Goal: Task Accomplishment & Management: Complete application form

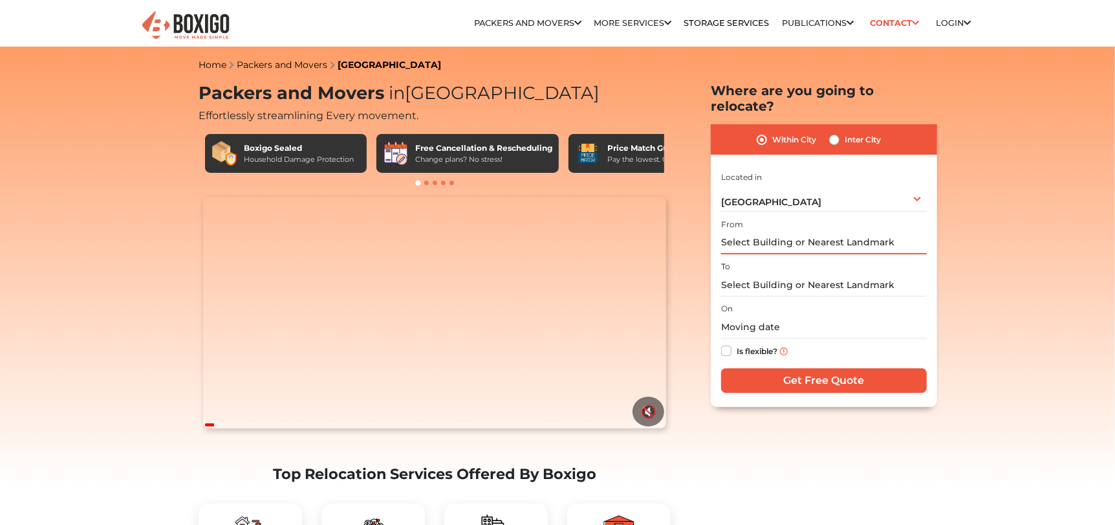
click at [782, 232] on input "text" at bounding box center [824, 243] width 206 height 23
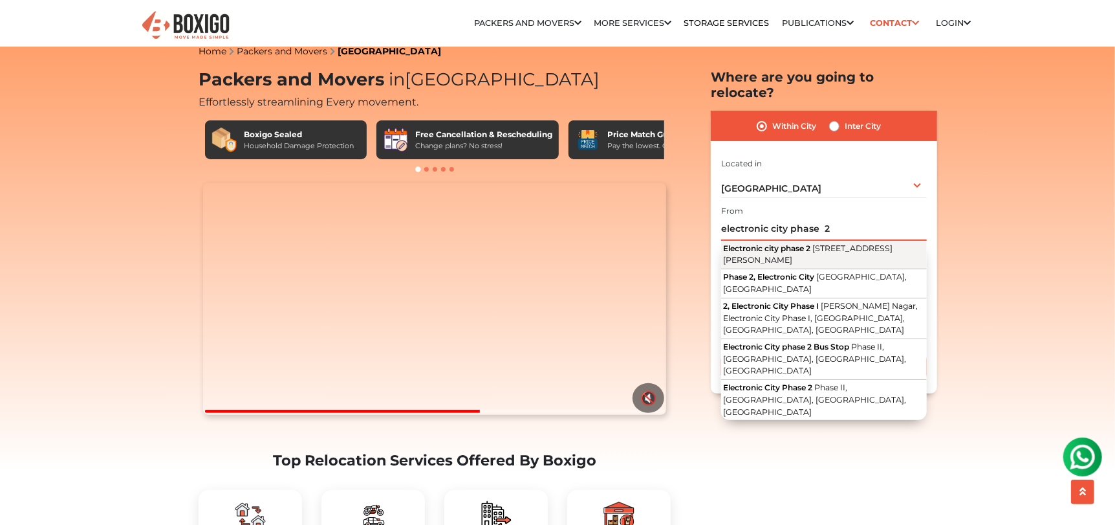
scroll to position [15, 0]
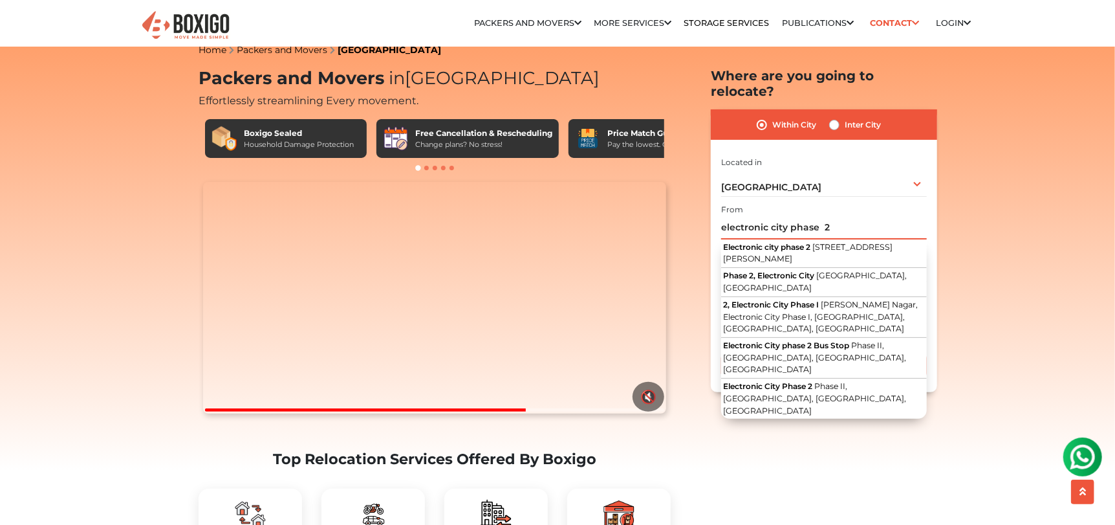
drag, startPoint x: 837, startPoint y: 213, endPoint x: 700, endPoint y: 213, distance: 137.1
click at [700, 213] on section "Packers and Movers in [GEOGRAPHIC_DATA] Effortlessly streamlining Every movemen…" at bounding box center [803, 230] width 226 height 324
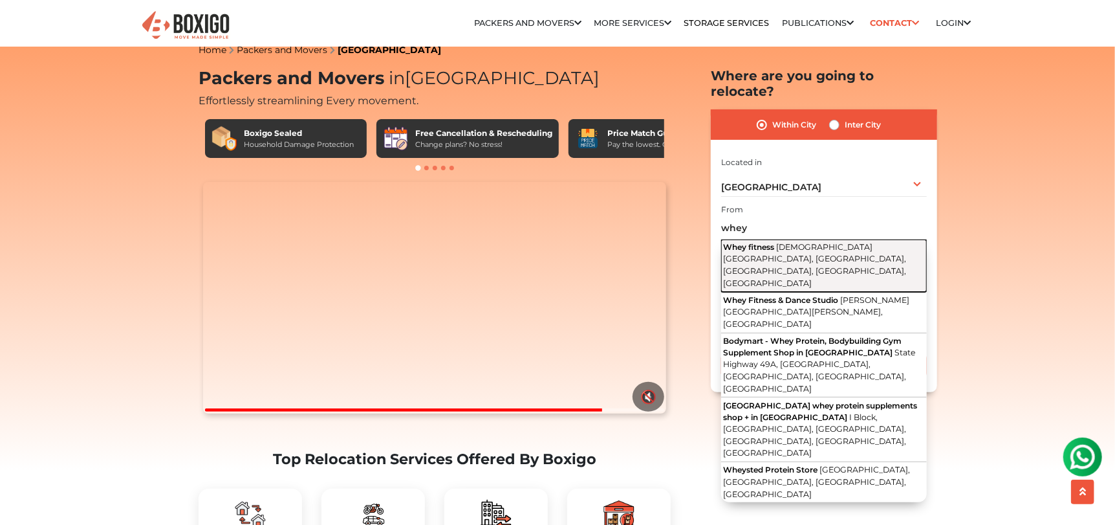
click at [783, 242] on span "[DEMOGRAPHIC_DATA][GEOGRAPHIC_DATA], [GEOGRAPHIC_DATA], [GEOGRAPHIC_DATA], [GEO…" at bounding box center [814, 265] width 183 height 46
type input "Whey fitness, [STREET_ADDRESS]"
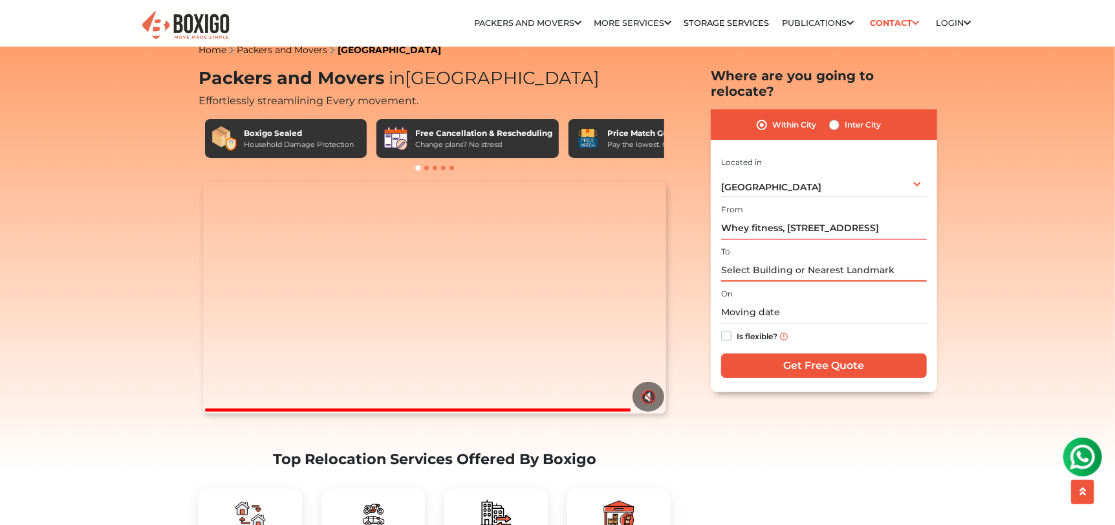
click at [774, 259] on input "text" at bounding box center [824, 270] width 206 height 23
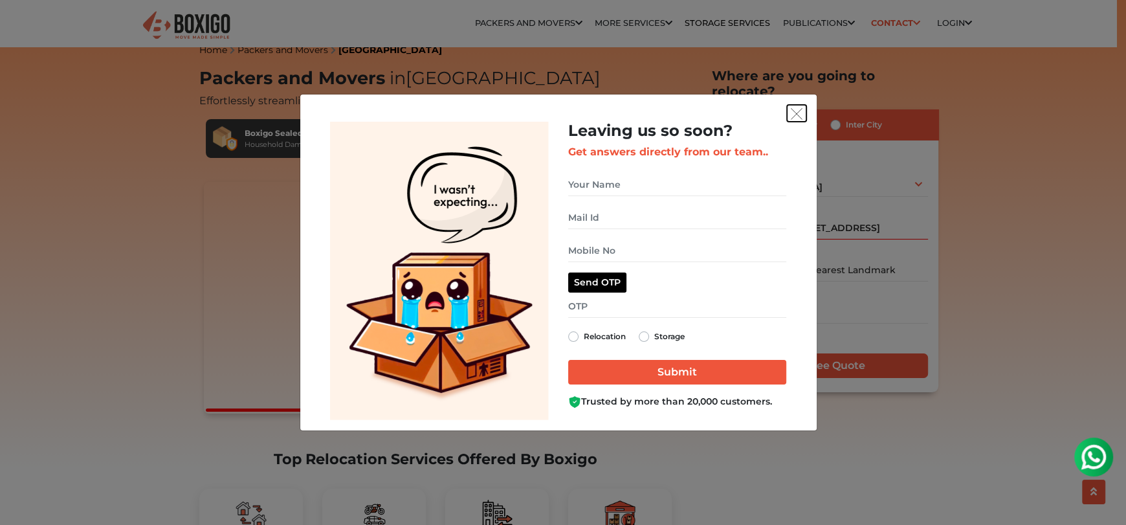
click at [796, 114] on img "get free quote dialog" at bounding box center [797, 114] width 12 height 12
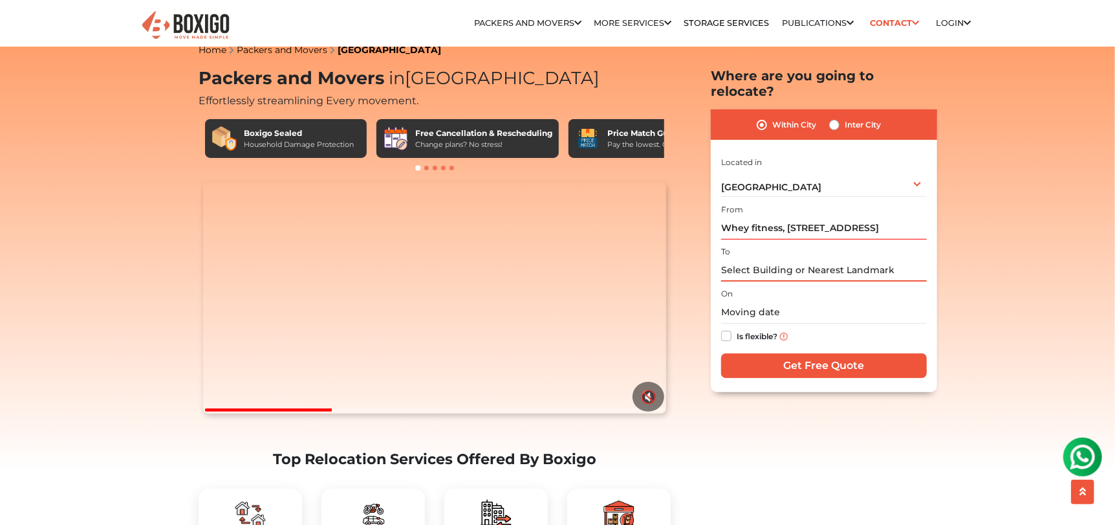
click at [746, 259] on input "text" at bounding box center [824, 270] width 206 height 23
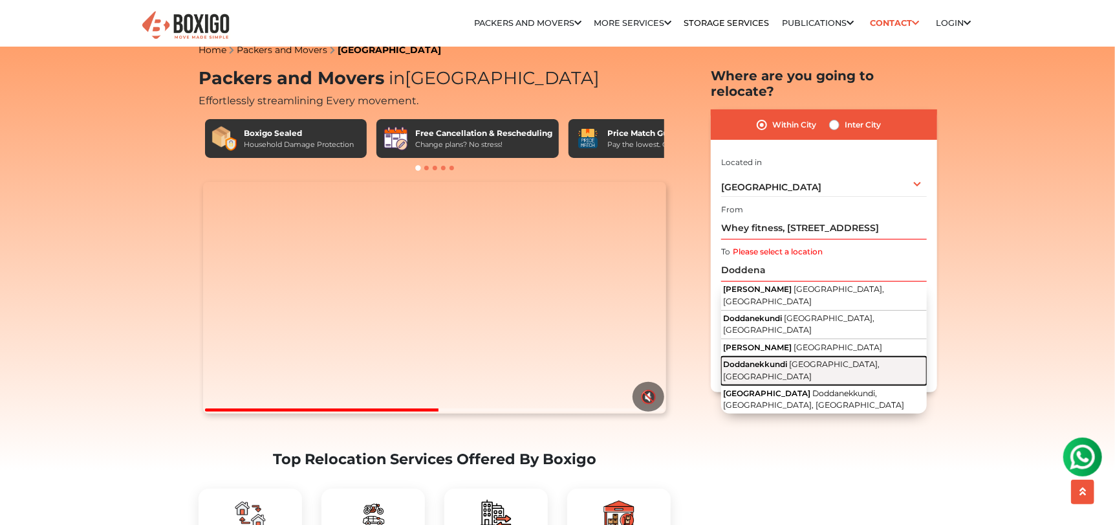
click at [774, 359] on span "Doddanekkundi" at bounding box center [755, 364] width 64 height 10
type input "Doddanekkundi, [GEOGRAPHIC_DATA], [GEOGRAPHIC_DATA]"
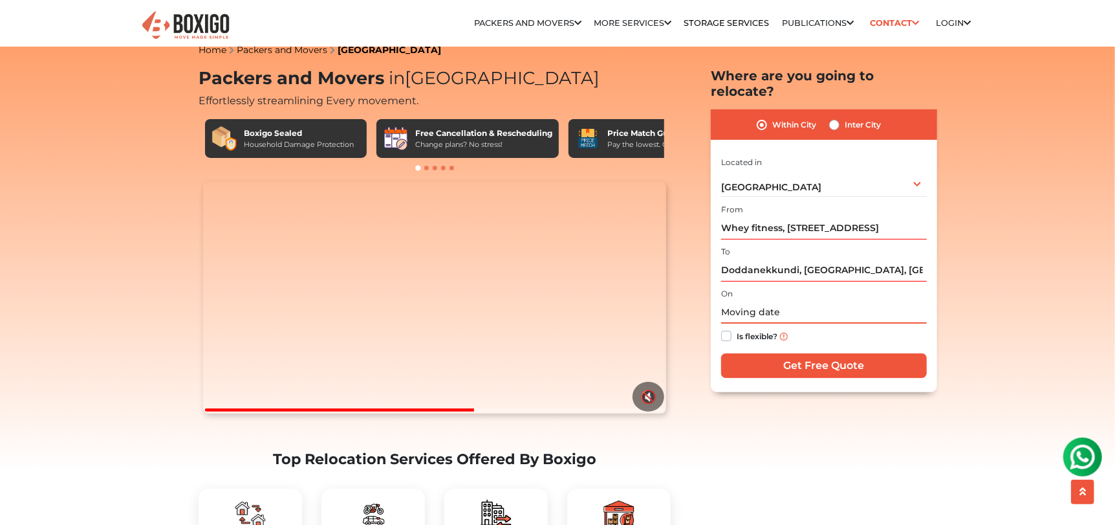
click at [770, 301] on input "text" at bounding box center [824, 312] width 206 height 23
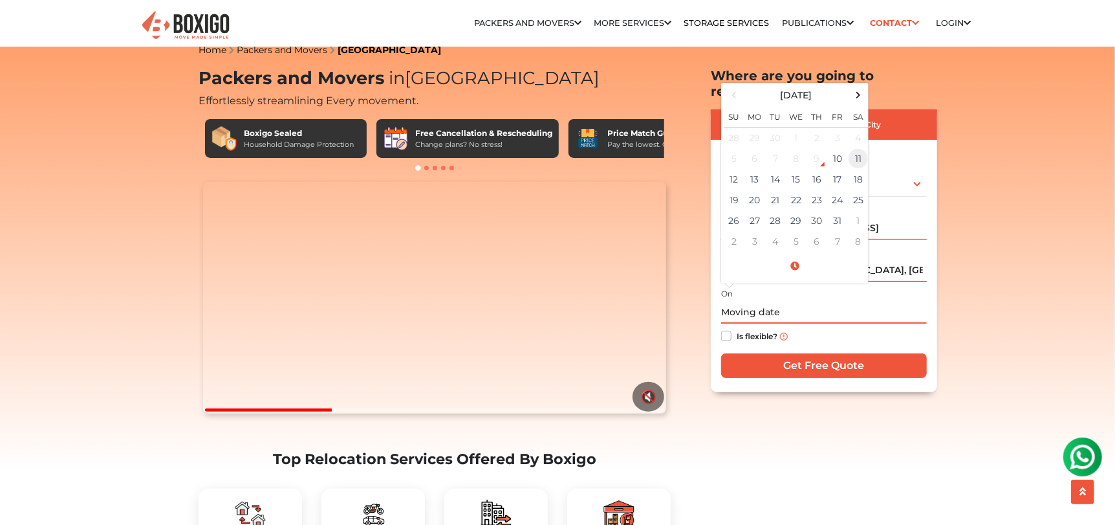
click at [862, 148] on td "11" at bounding box center [858, 158] width 21 height 21
type input "[DATE] 12:00 AM"
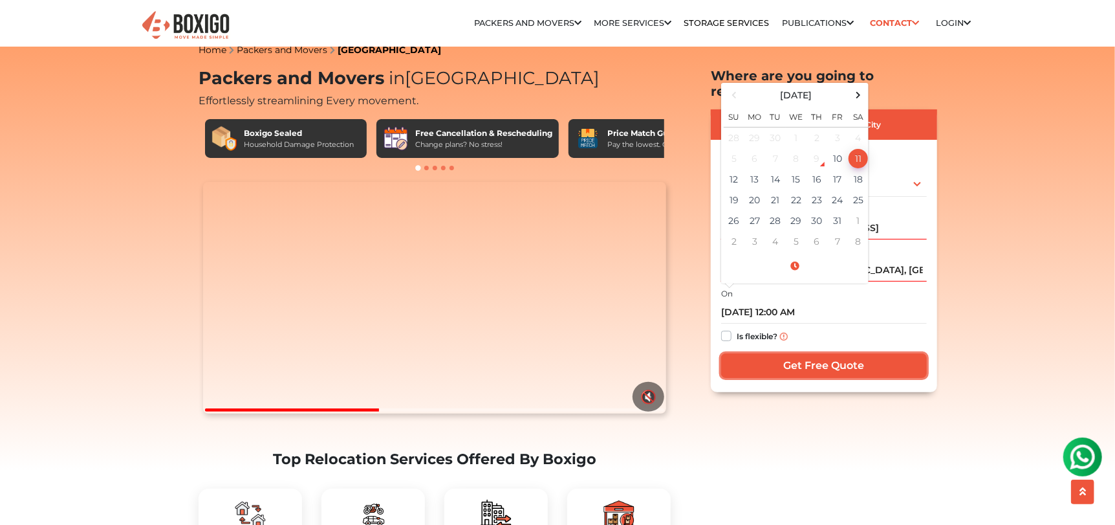
click at [798, 353] on input "Get Free Quote" at bounding box center [824, 365] width 206 height 25
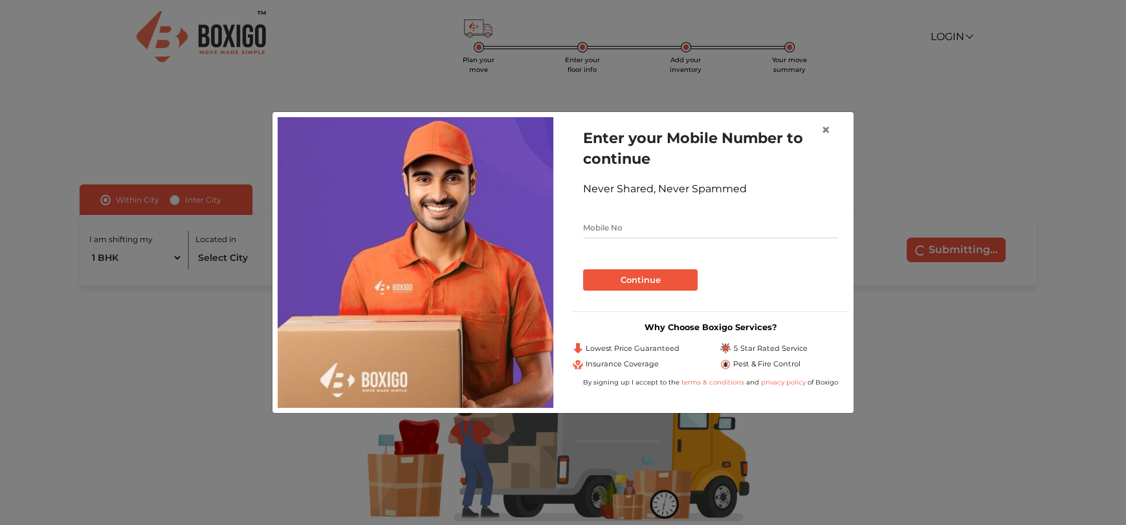
click at [653, 227] on input "text" at bounding box center [710, 227] width 255 height 21
type input "9"
click at [637, 281] on button "Continue" at bounding box center [640, 280] width 115 height 22
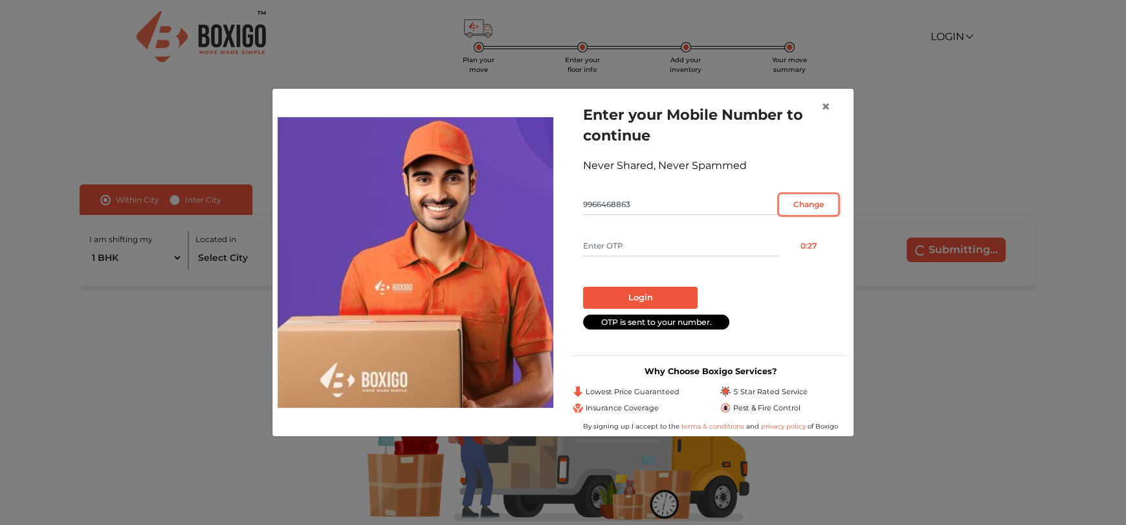
click at [804, 200] on input "Change" at bounding box center [808, 204] width 59 height 21
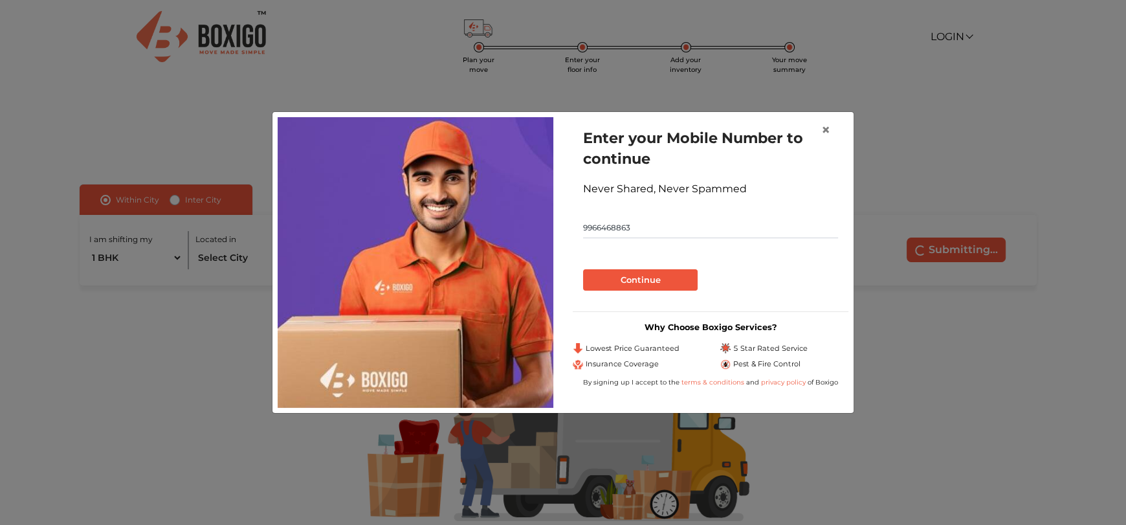
click at [642, 231] on input "9966468863" at bounding box center [710, 227] width 255 height 21
type input "9642051820"
click at [684, 276] on button "Continue" at bounding box center [640, 280] width 115 height 22
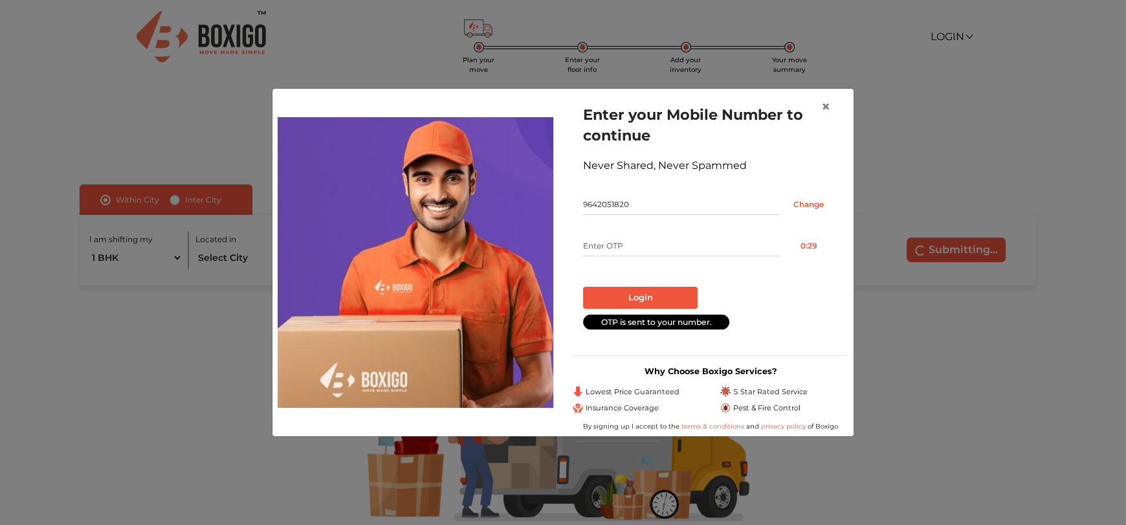
click at [620, 248] on input "text" at bounding box center [681, 245] width 196 height 21
type input "1418"
click at [652, 296] on button "Login" at bounding box center [640, 298] width 115 height 22
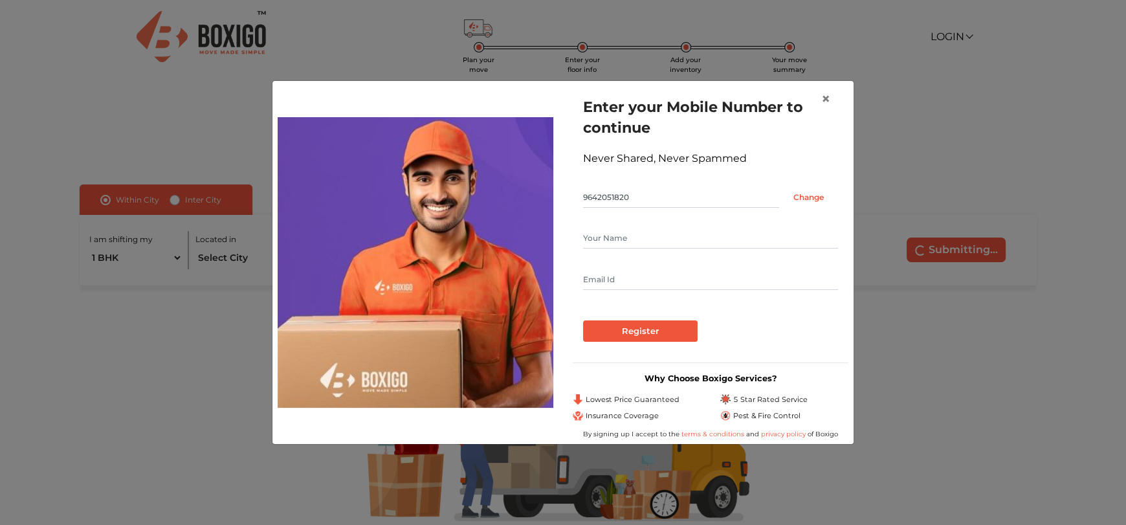
click at [668, 245] on input "text" at bounding box center [710, 238] width 255 height 21
type input "Vijay"
drag, startPoint x: 753, startPoint y: 279, endPoint x: 568, endPoint y: 281, distance: 185.0
click at [568, 281] on div "Enter your Mobile Number to continue Never Shared, Never Spammed 9642051820 Cha…" at bounding box center [710, 262] width 295 height 352
type input "vijaygone22@gmail.com"
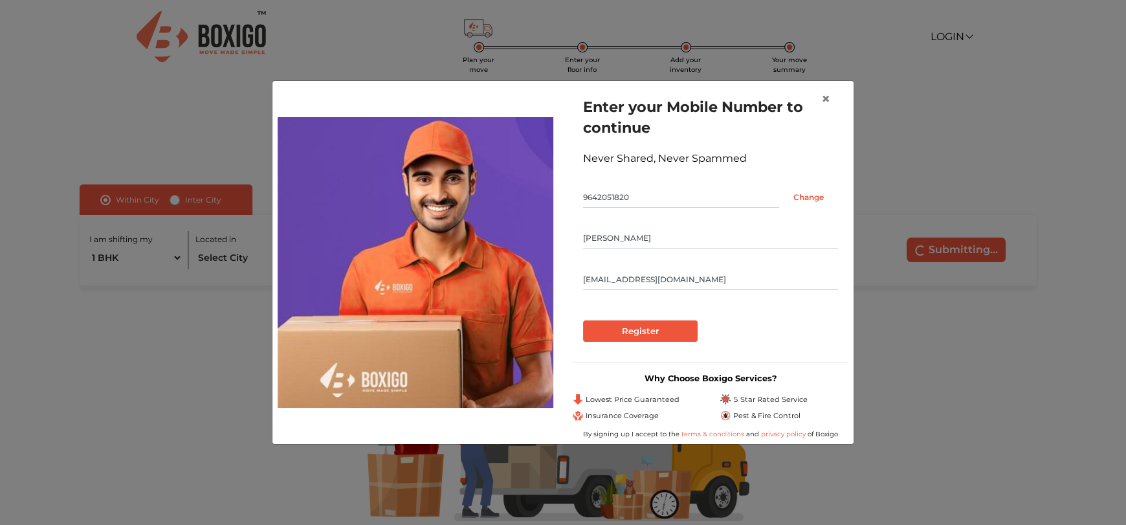
click at [792, 334] on div "Register" at bounding box center [710, 331] width 255 height 22
click at [648, 329] on input "Register" at bounding box center [640, 331] width 115 height 22
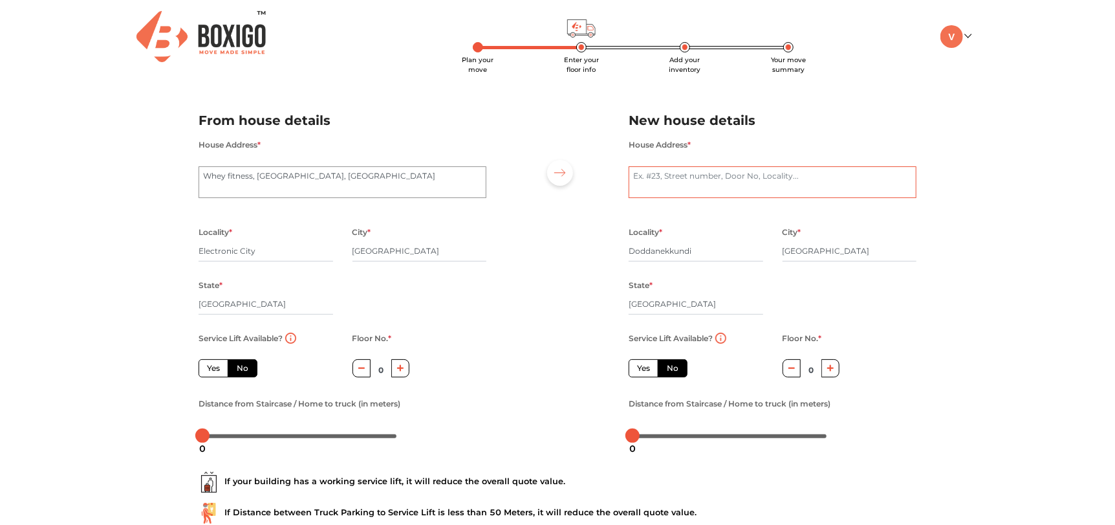
click at [743, 176] on textarea "House Address *" at bounding box center [773, 182] width 288 height 32
click at [686, 178] on textarea "House Address *" at bounding box center [773, 182] width 288 height 32
click at [979, 306] on div "Plan your move Enter your floor info Add your inventory Your move summary My Mo…" at bounding box center [557, 308] width 1115 height 616
click at [666, 250] on input "Doddanekkundi" at bounding box center [696, 251] width 135 height 21
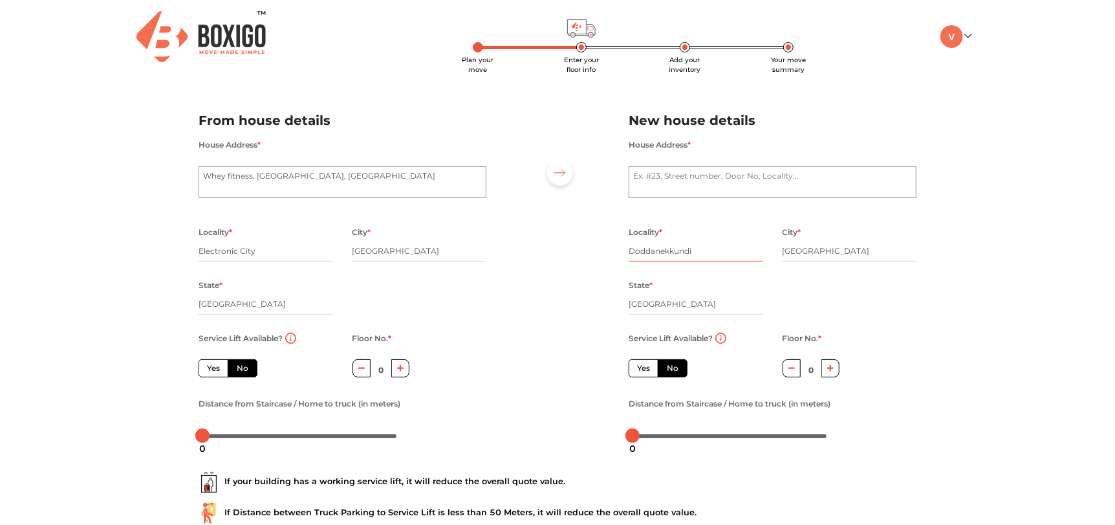
click at [666, 250] on input "Doddanekkundi" at bounding box center [696, 251] width 135 height 21
click at [777, 282] on div "Locality * B2B Biryani City * Bengaluru State * Karnataka Pincode *" at bounding box center [772, 277] width 307 height 106
drag, startPoint x: 680, startPoint y: 246, endPoint x: 615, endPoint y: 244, distance: 64.7
click at [615, 244] on div "From house details House Address * Whey fitness, Ebenezer Church Road, Silicon …" at bounding box center [557, 272] width 737 height 356
type input "Doddenakundi"
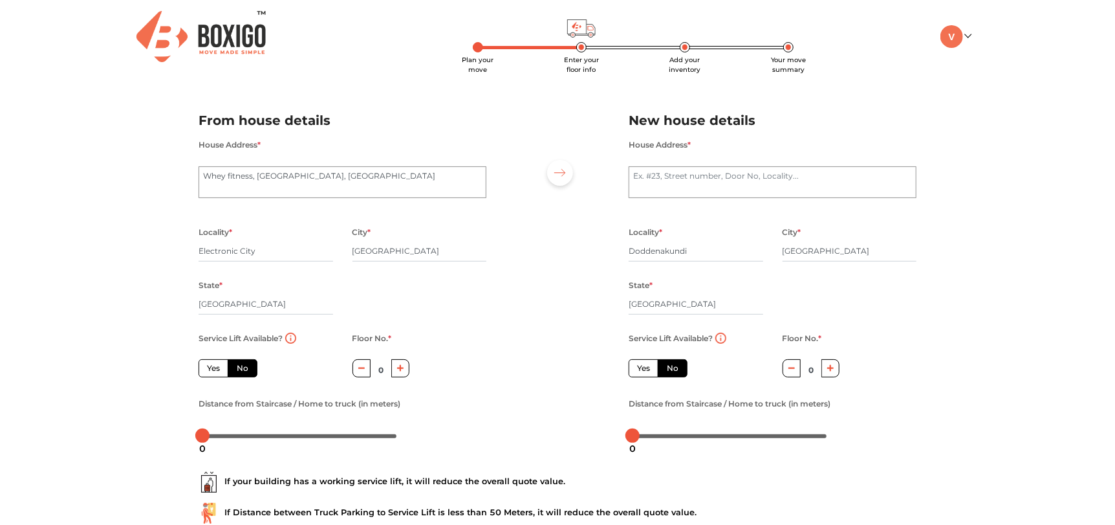
click at [760, 281] on div "State * Karnataka" at bounding box center [696, 303] width 135 height 53
click at [734, 178] on textarea "House Address *" at bounding box center [773, 182] width 288 height 32
type textarea "B2b Biryani Doddenakundi"
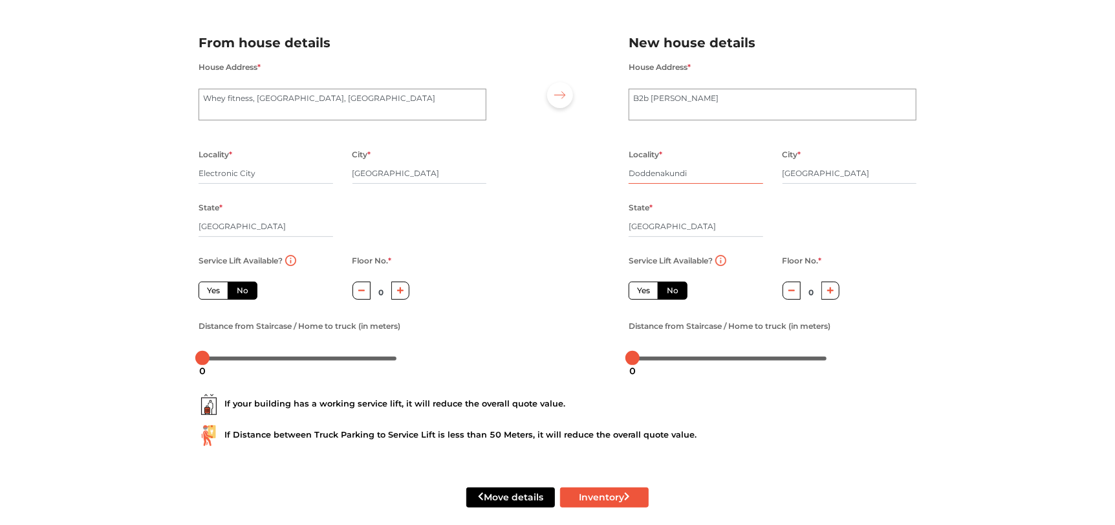
scroll to position [91, 0]
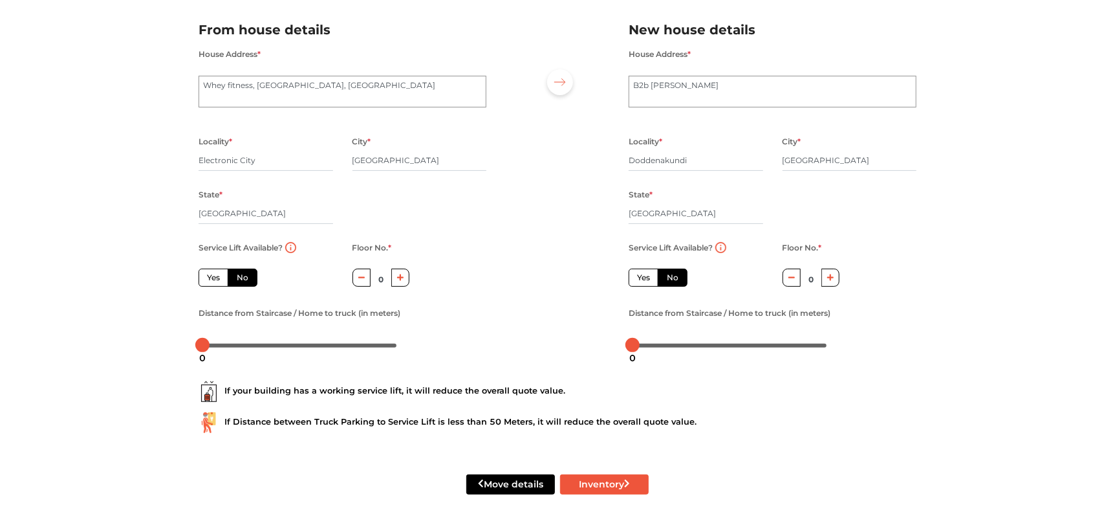
click at [224, 276] on label "Yes" at bounding box center [214, 277] width 30 height 18
click at [215, 276] on input "Yes" at bounding box center [211, 276] width 8 height 8
radio input "true"
click at [825, 276] on button "button" at bounding box center [831, 276] width 19 height 17
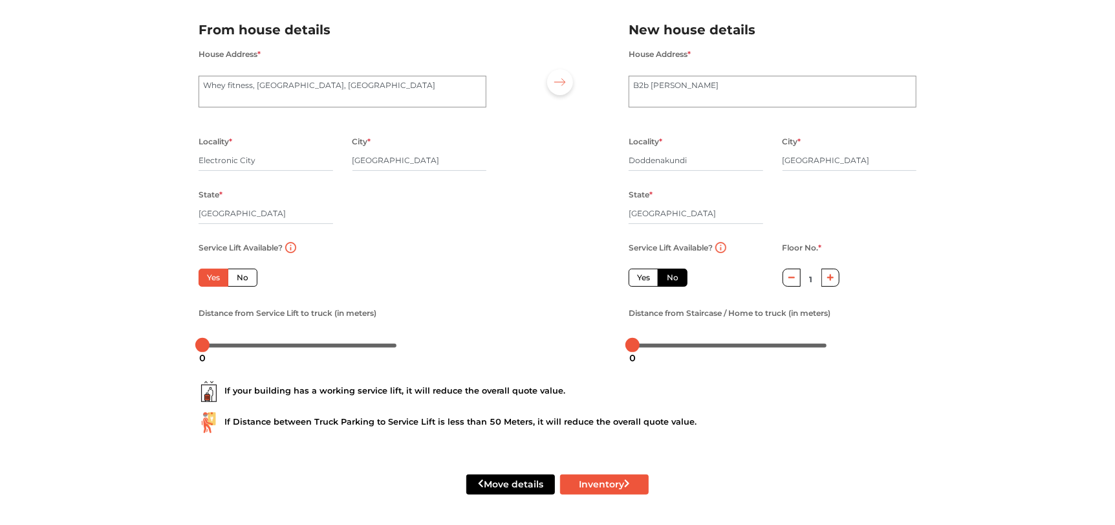
type input "2"
click at [589, 487] on button "Inventory" at bounding box center [604, 484] width 89 height 20
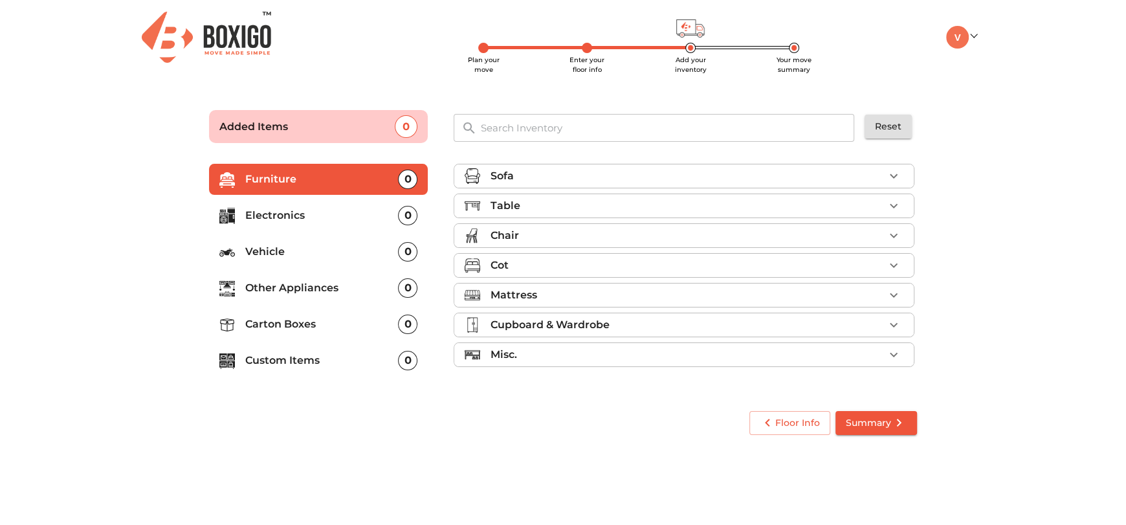
click at [541, 206] on div "Table" at bounding box center [686, 206] width 393 height 16
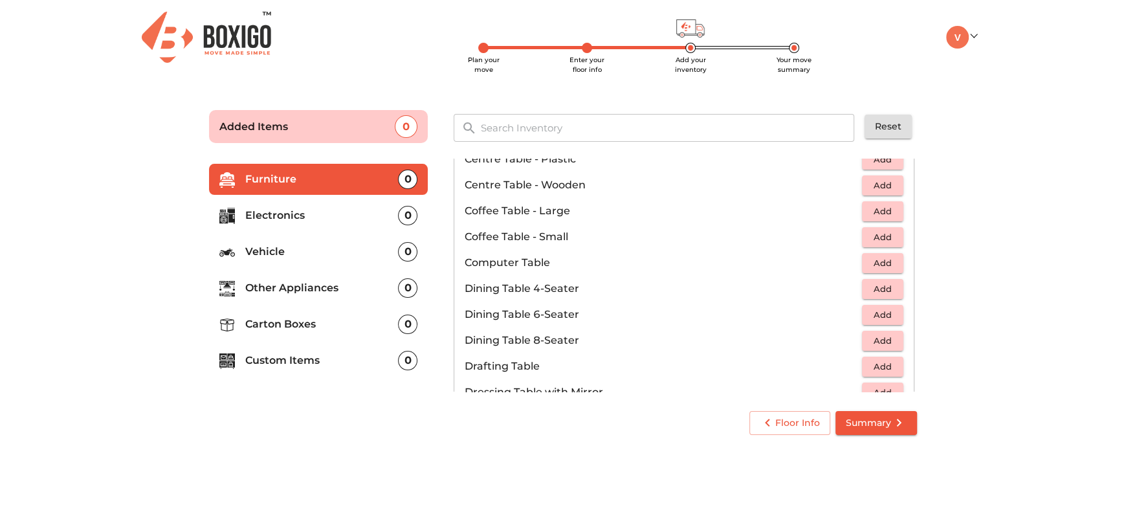
scroll to position [155, 0]
click at [869, 259] on span "Add" at bounding box center [882, 262] width 28 height 15
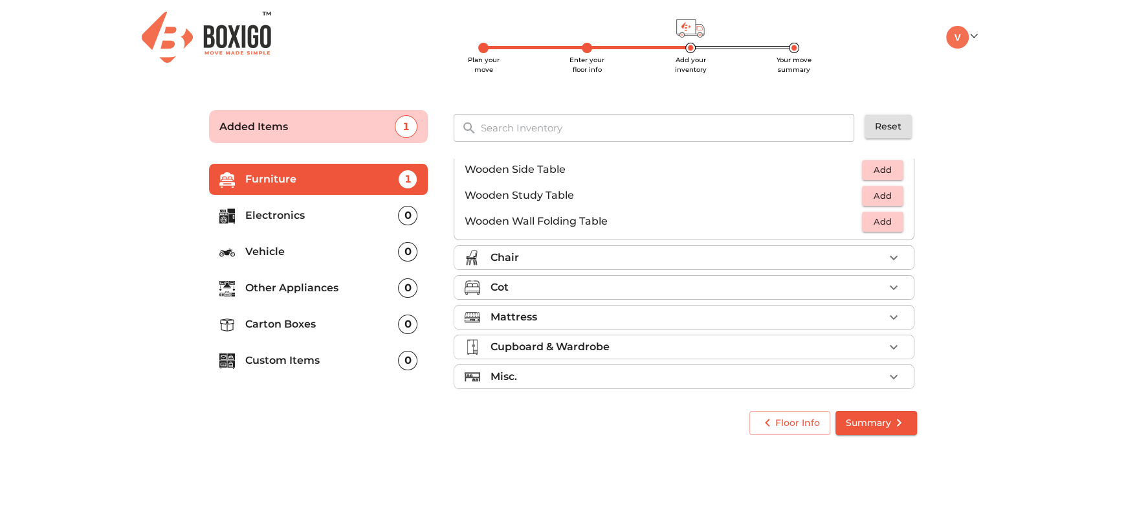
scroll to position [901, 0]
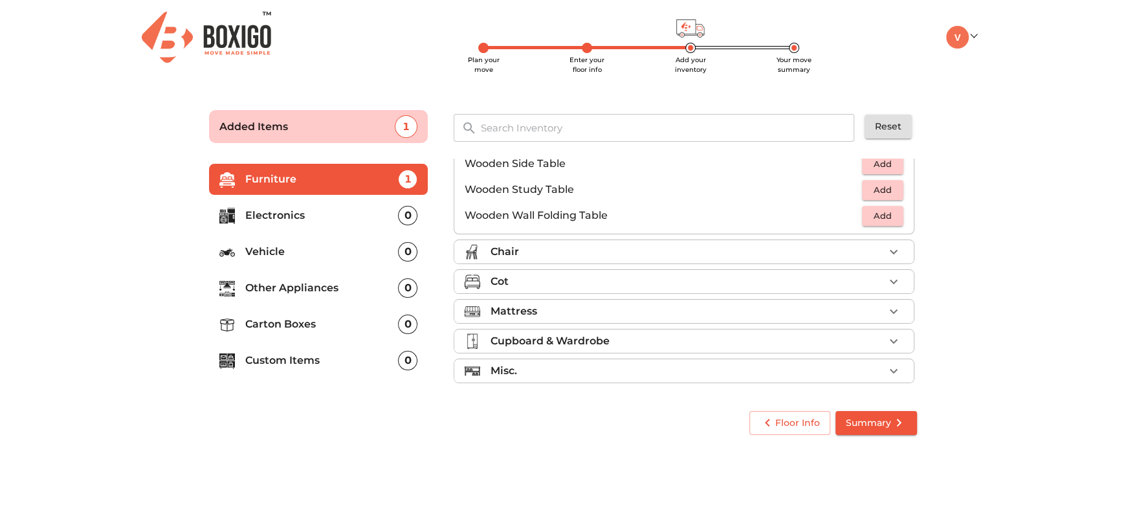
click at [646, 255] on div "Chair" at bounding box center [686, 252] width 393 height 16
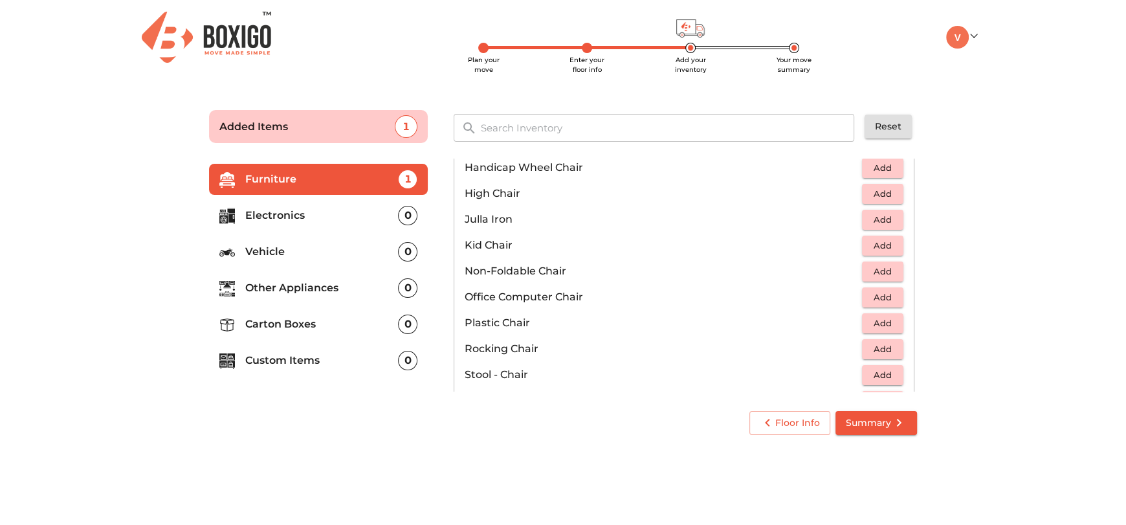
scroll to position [328, 0]
click at [873, 295] on span "Add" at bounding box center [882, 300] width 28 height 15
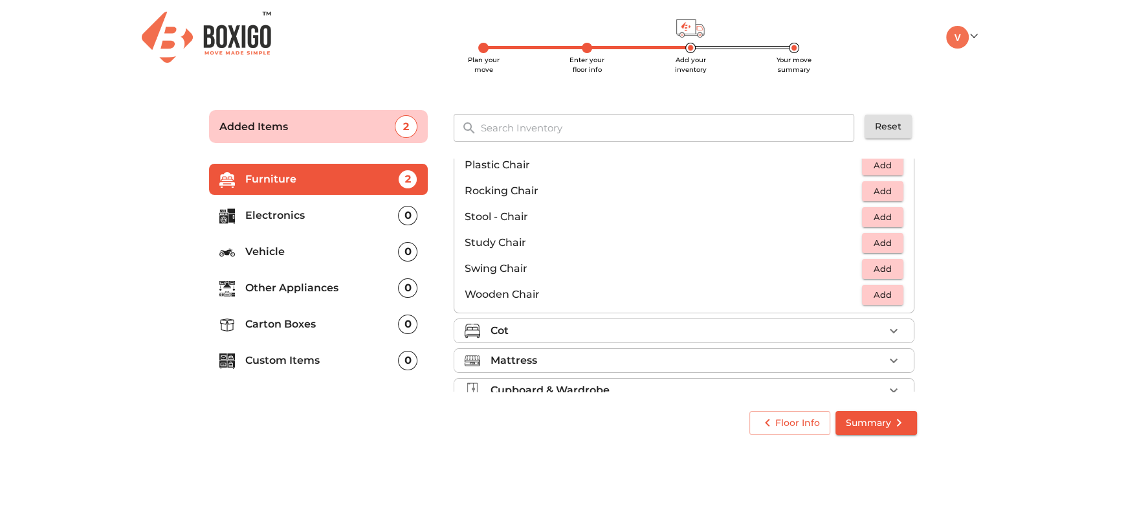
scroll to position [538, 0]
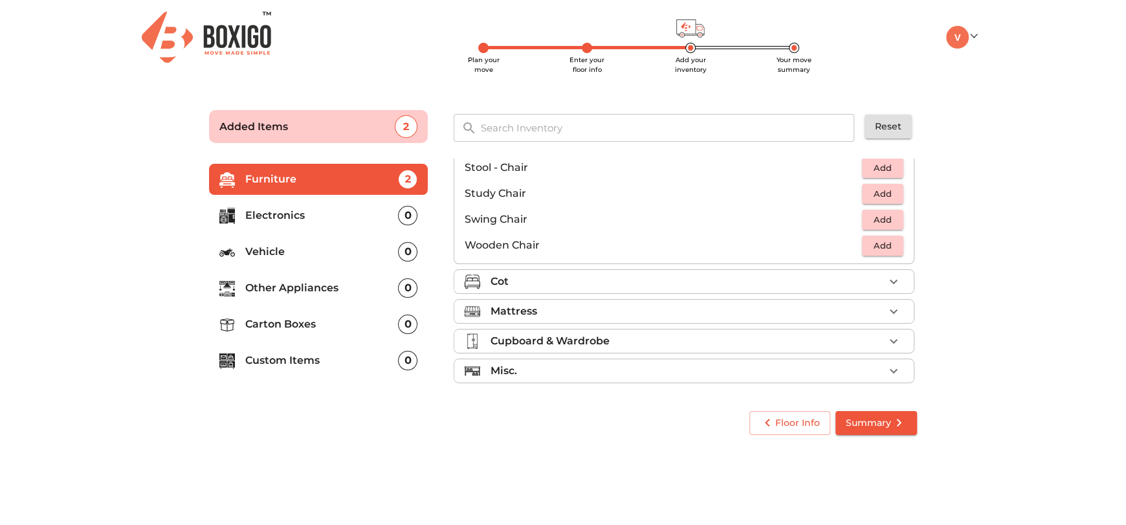
click at [682, 276] on div "Cot" at bounding box center [686, 282] width 393 height 16
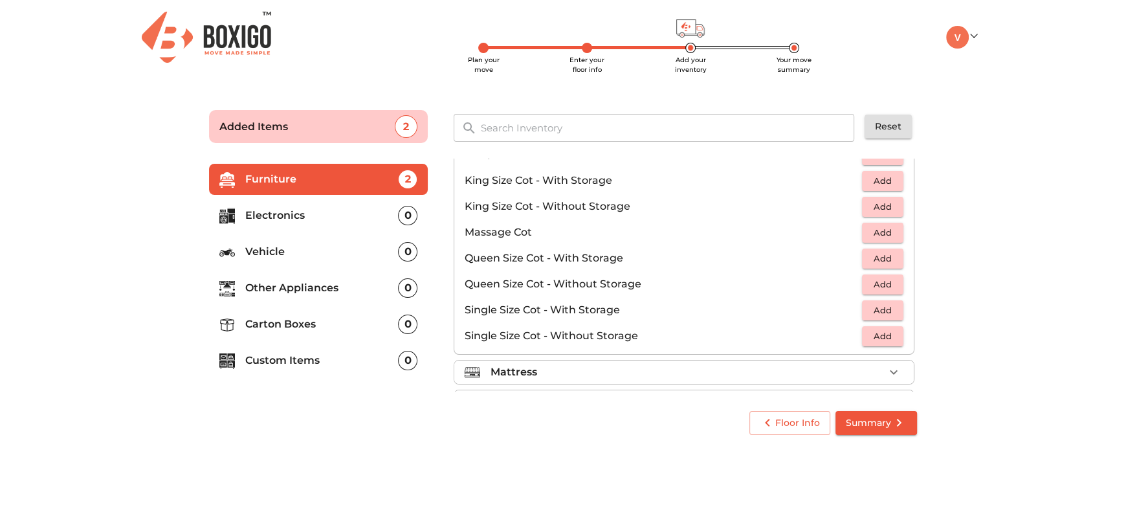
scroll to position [354, 0]
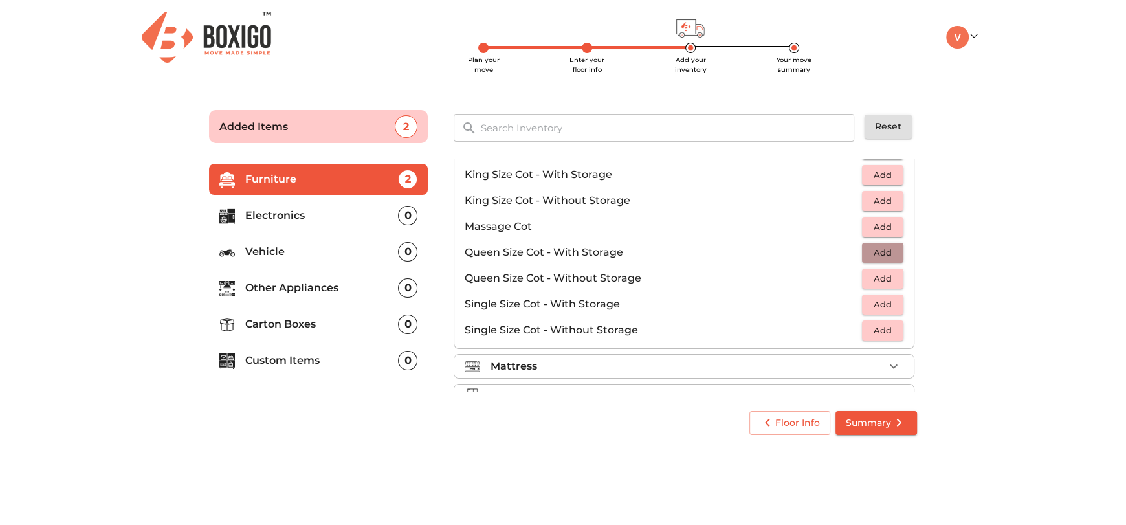
click at [872, 250] on span "Add" at bounding box center [882, 252] width 28 height 15
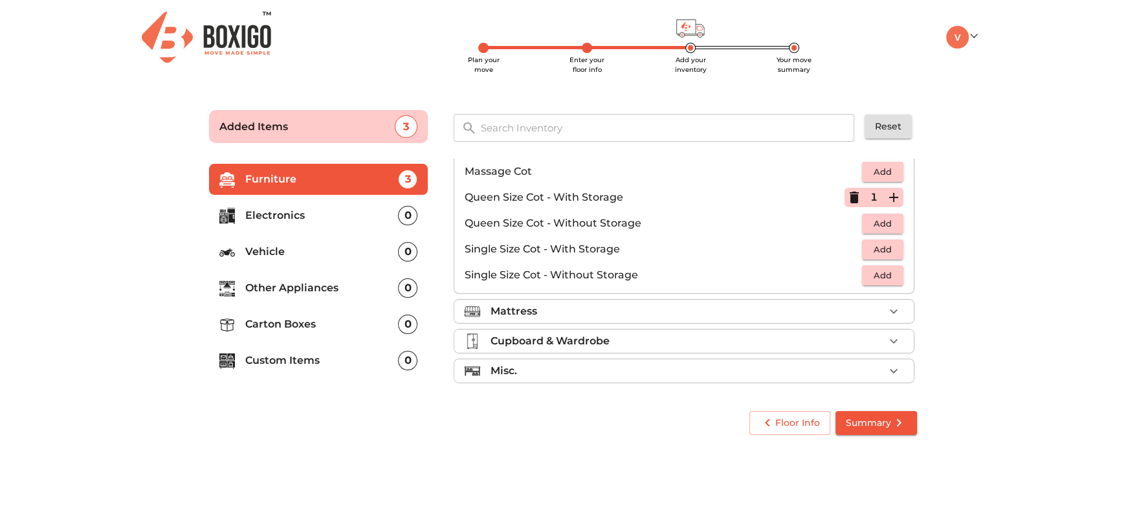
click at [642, 309] on div "Mattress" at bounding box center [686, 311] width 393 height 16
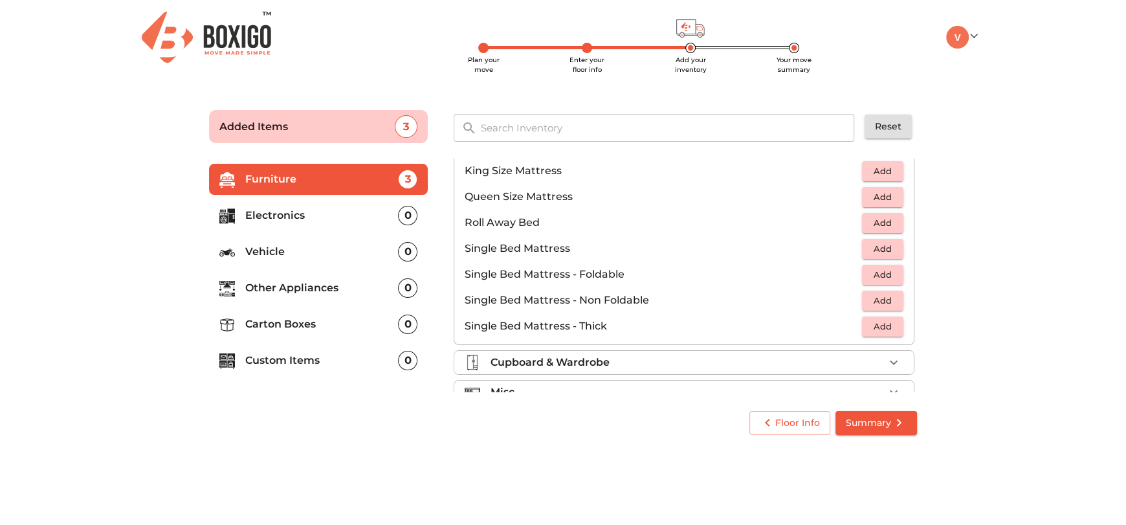
scroll to position [233, 0]
click at [876, 191] on span "Add" at bounding box center [882, 196] width 28 height 15
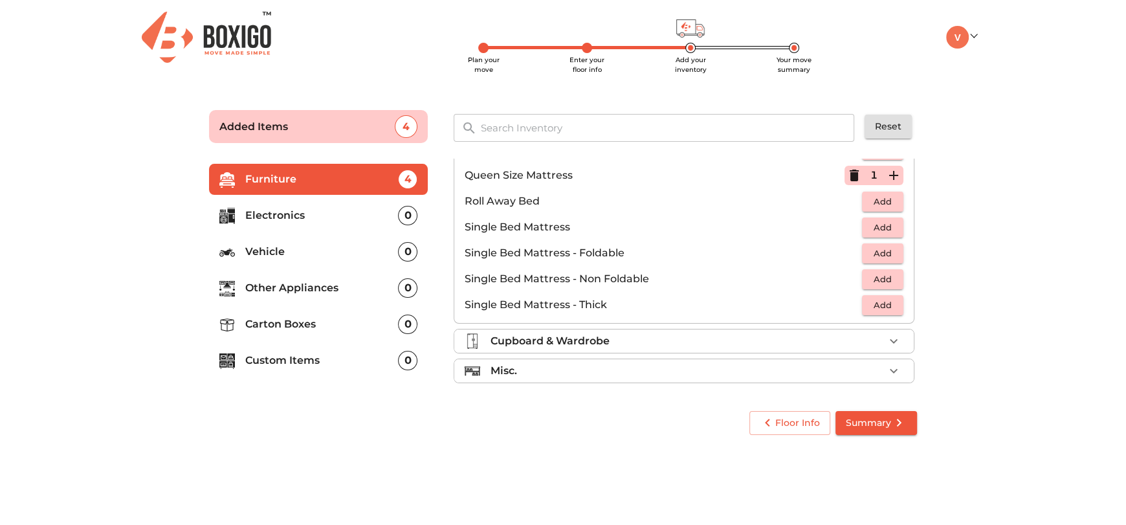
click at [605, 340] on p "Cupboard & Wardrobe" at bounding box center [549, 341] width 119 height 16
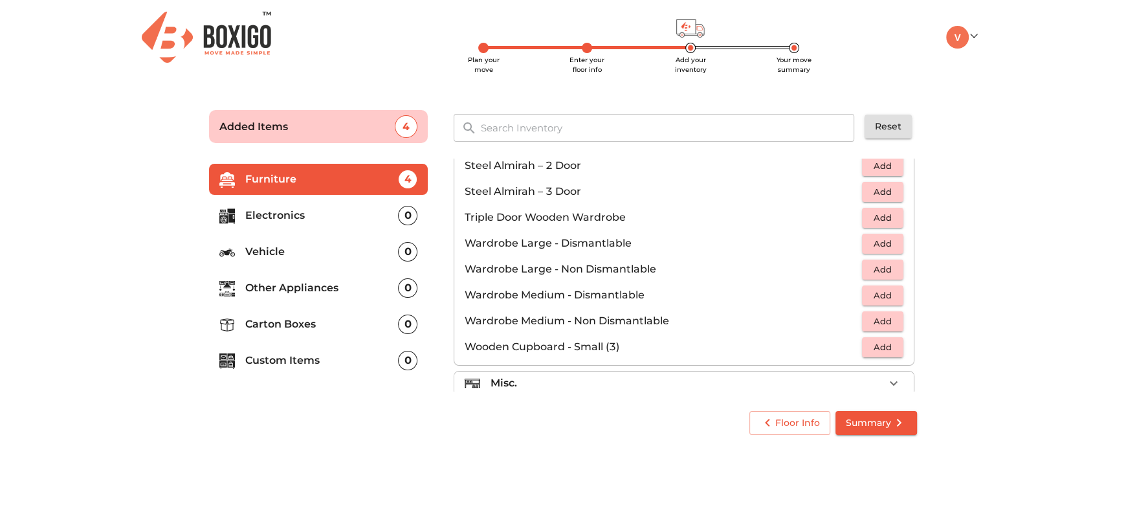
scroll to position [435, 0]
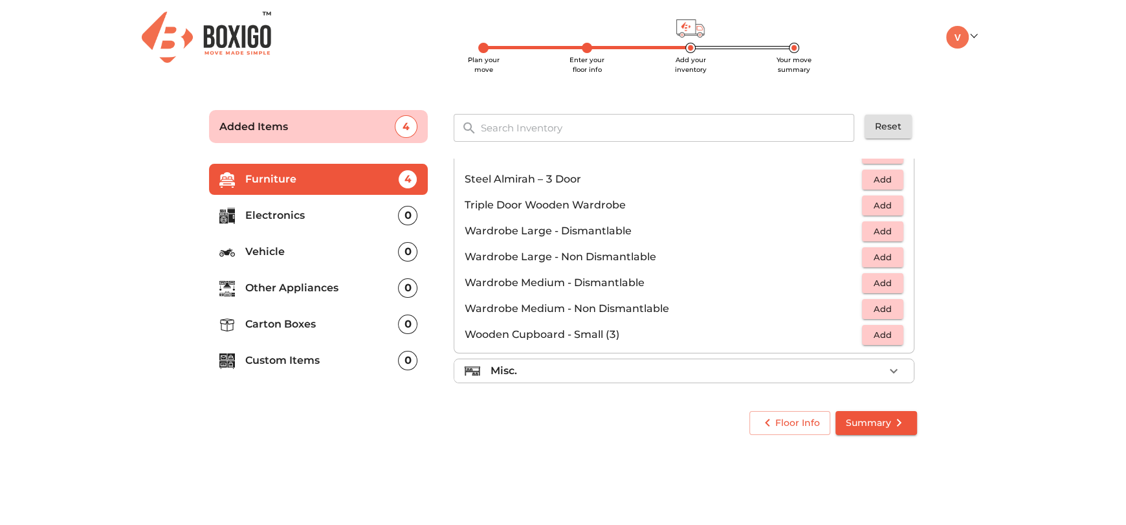
click at [555, 375] on div "Misc." at bounding box center [686, 371] width 393 height 16
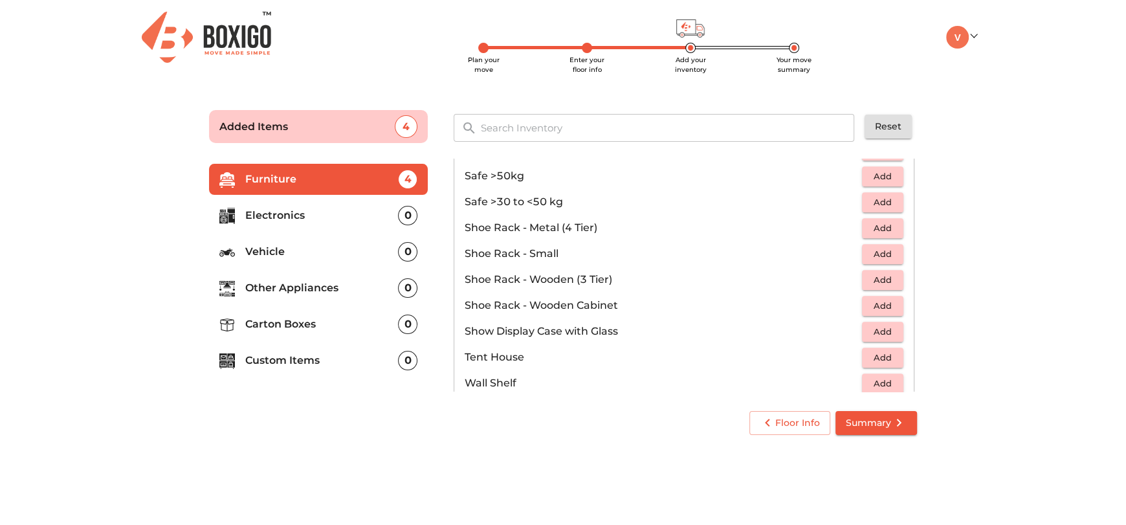
scroll to position [646, 0]
click at [884, 252] on span "Add" at bounding box center [882, 256] width 28 height 15
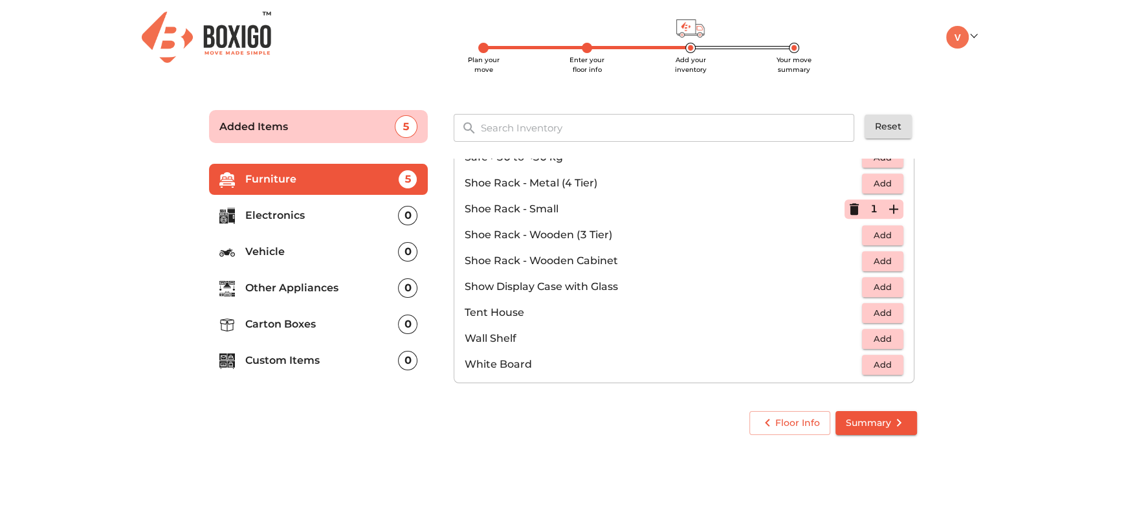
click at [294, 217] on p "Electronics" at bounding box center [321, 216] width 153 height 16
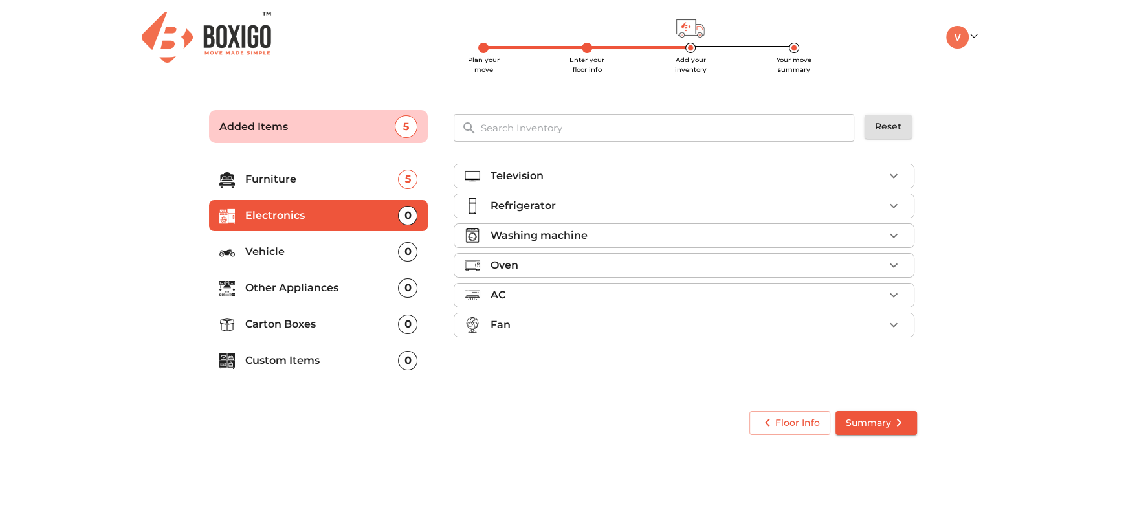
scroll to position [0, 0]
click at [563, 205] on div "Refrigerator" at bounding box center [686, 206] width 393 height 16
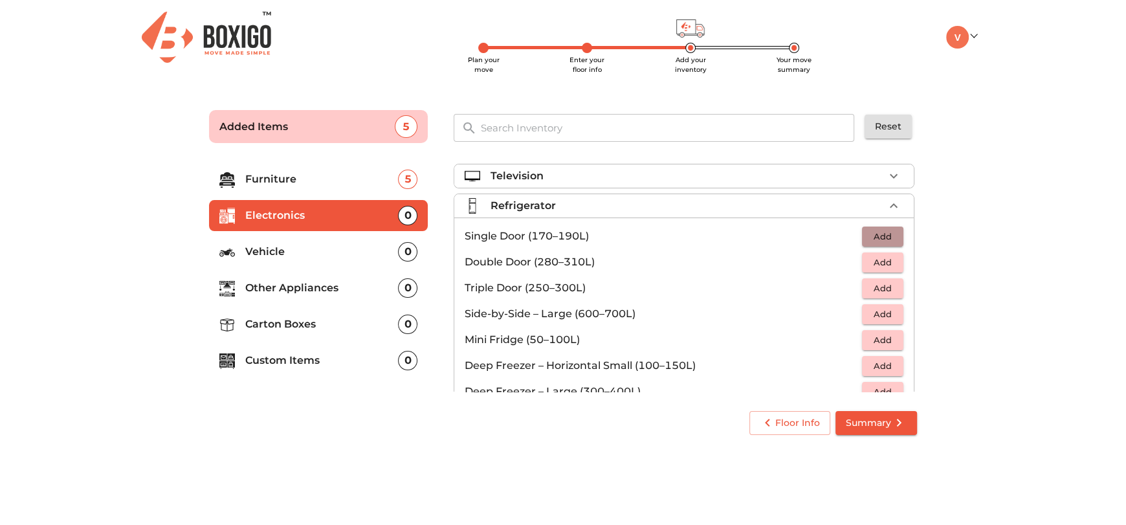
click at [877, 231] on span "Add" at bounding box center [882, 236] width 28 height 15
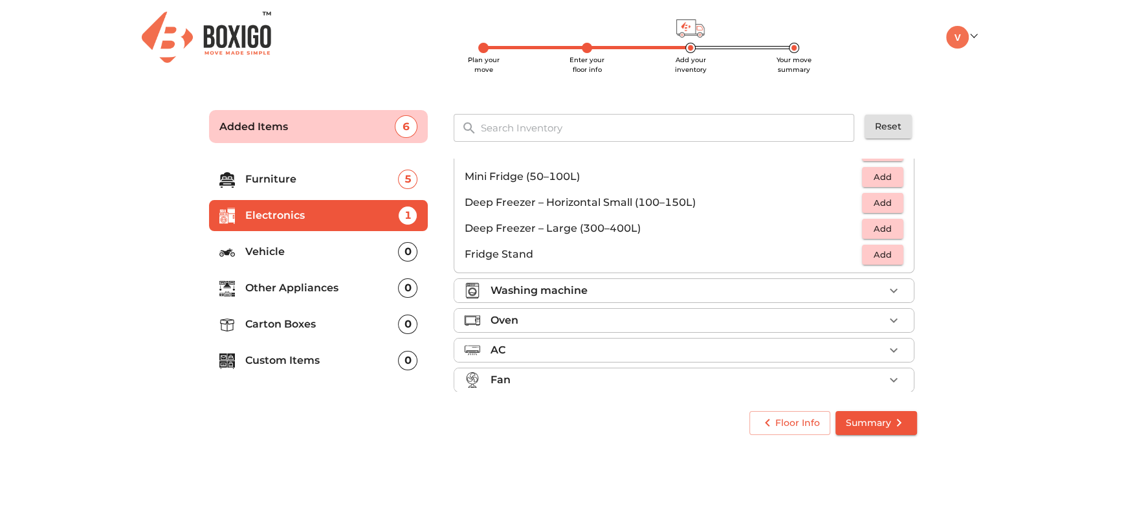
scroll to position [173, 0]
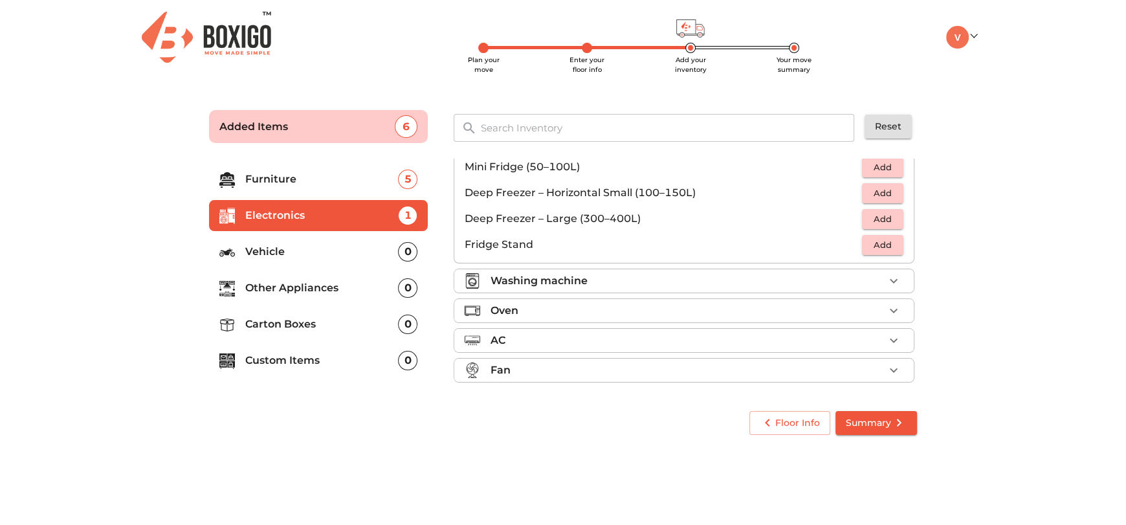
click at [584, 279] on p "Washing machine" at bounding box center [538, 281] width 97 height 16
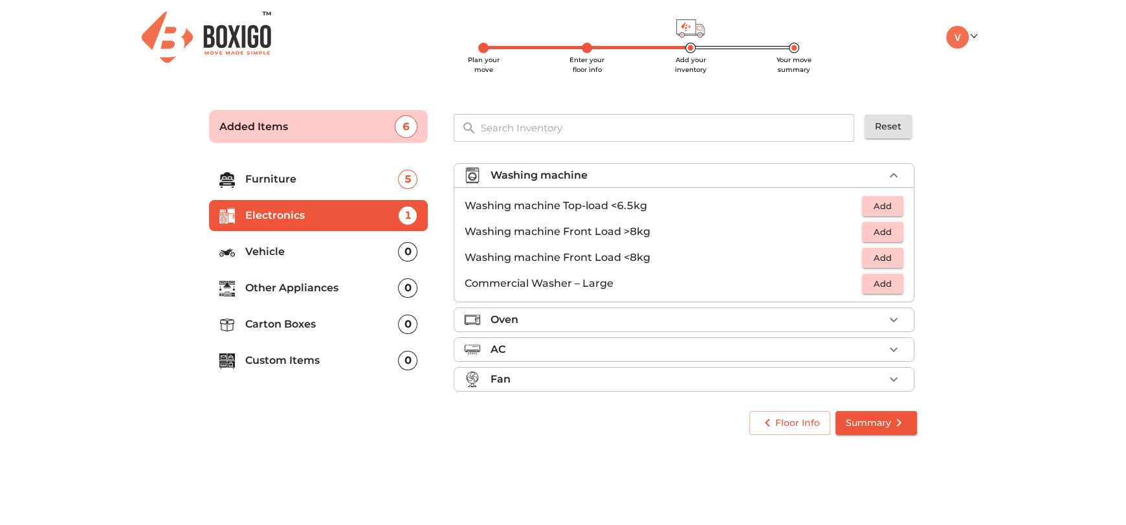
scroll to position [69, 0]
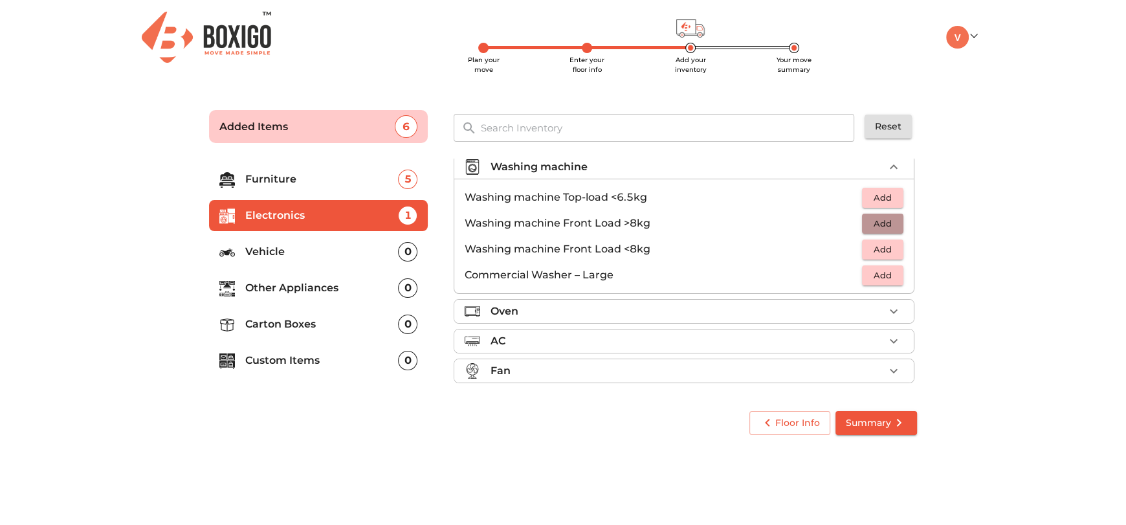
click at [875, 226] on span "Add" at bounding box center [882, 223] width 28 height 15
click at [592, 305] on div "Oven" at bounding box center [686, 311] width 393 height 16
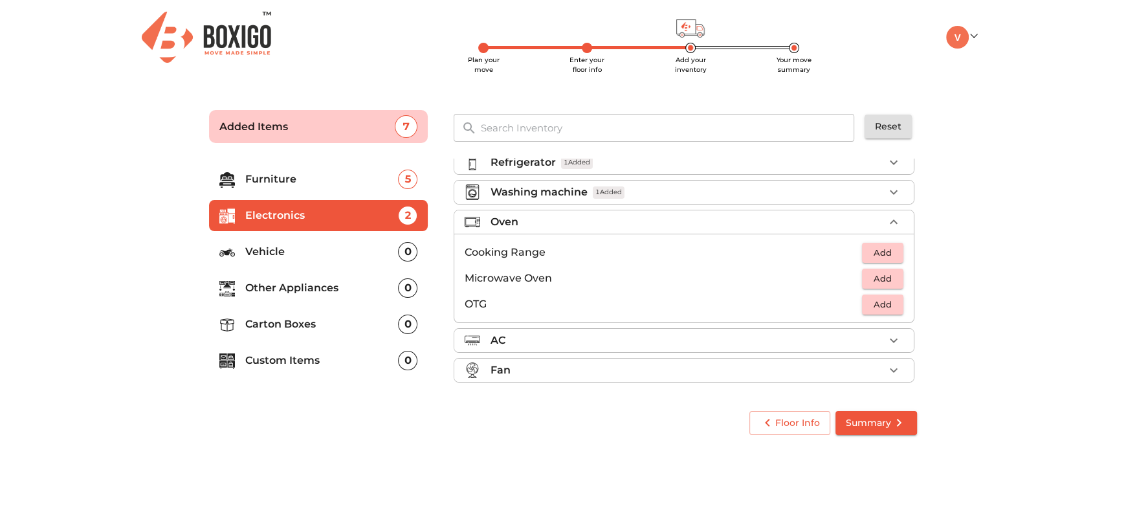
scroll to position [43, 0]
click at [880, 278] on span "Add" at bounding box center [882, 278] width 28 height 15
click at [596, 342] on div "AC" at bounding box center [686, 341] width 393 height 16
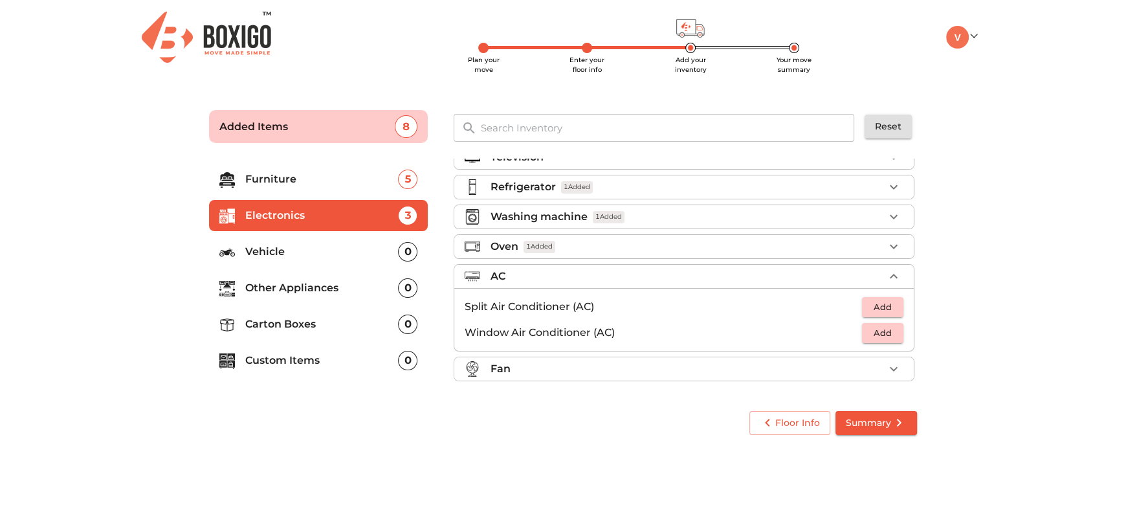
scroll to position [17, 0]
click at [536, 368] on div "Fan" at bounding box center [686, 370] width 393 height 16
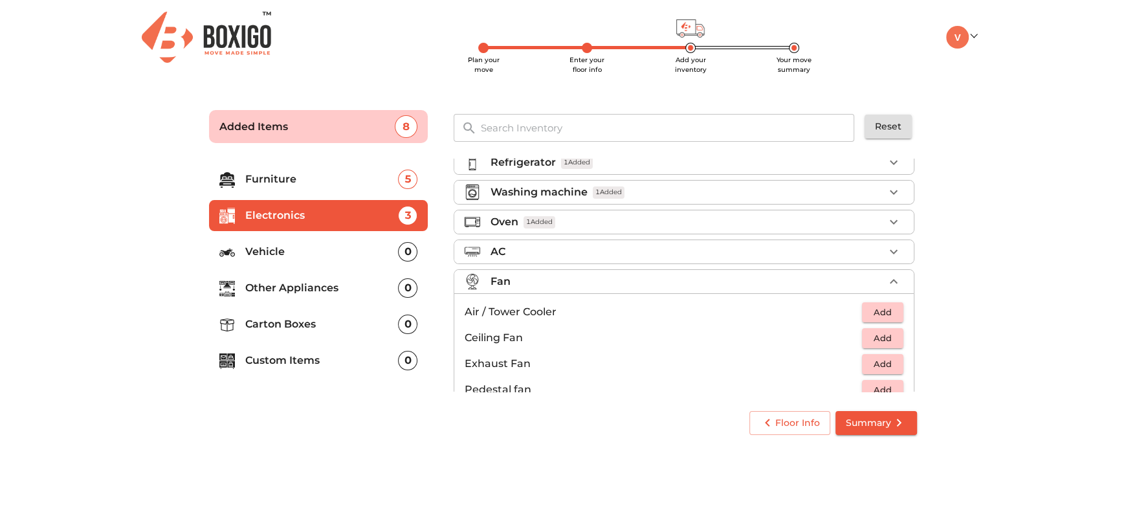
scroll to position [94, 0]
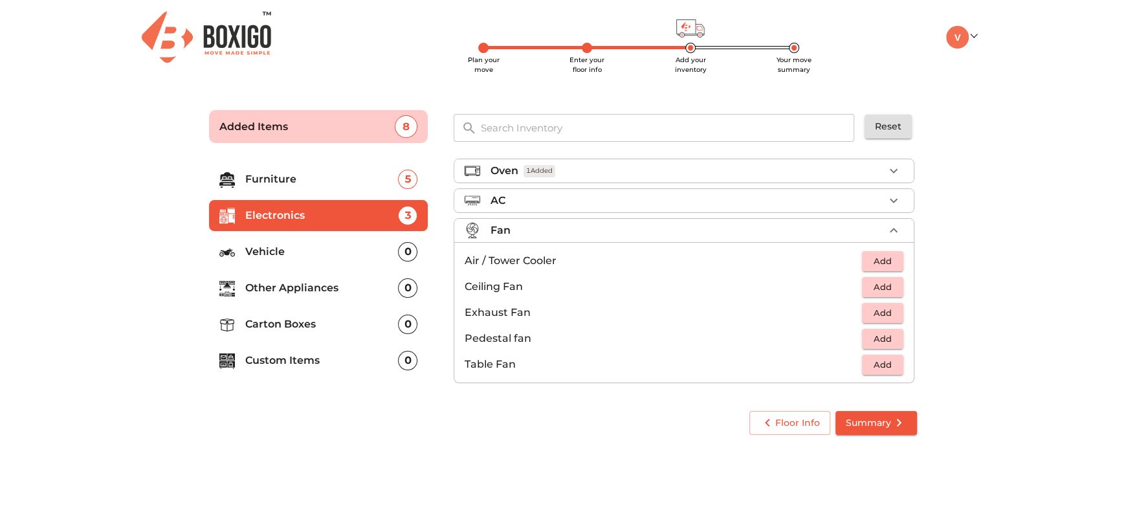
click at [279, 251] on p "Vehicle" at bounding box center [321, 252] width 153 height 16
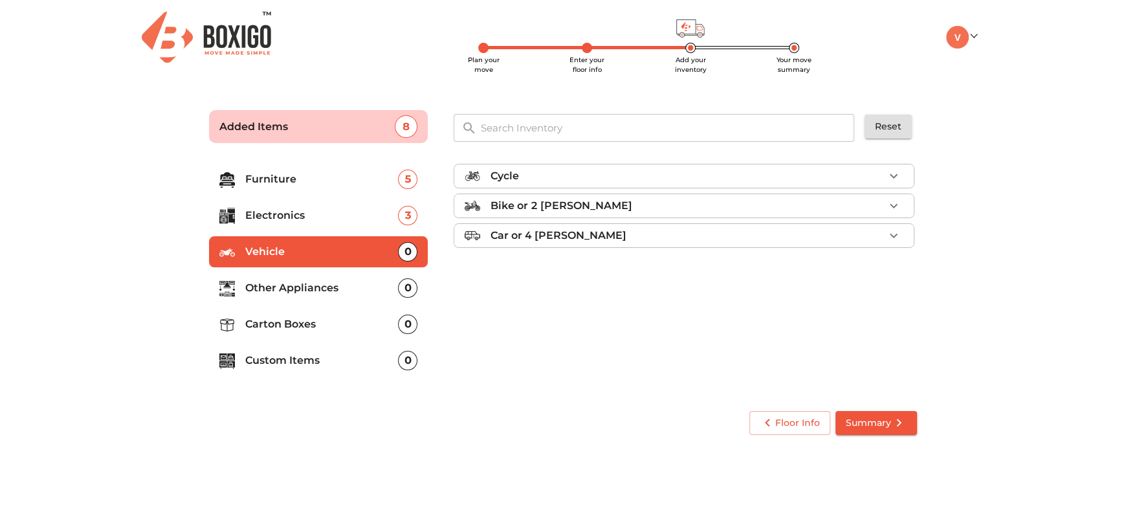
scroll to position [0, 0]
click at [287, 288] on p "Other Appliances" at bounding box center [321, 288] width 153 height 16
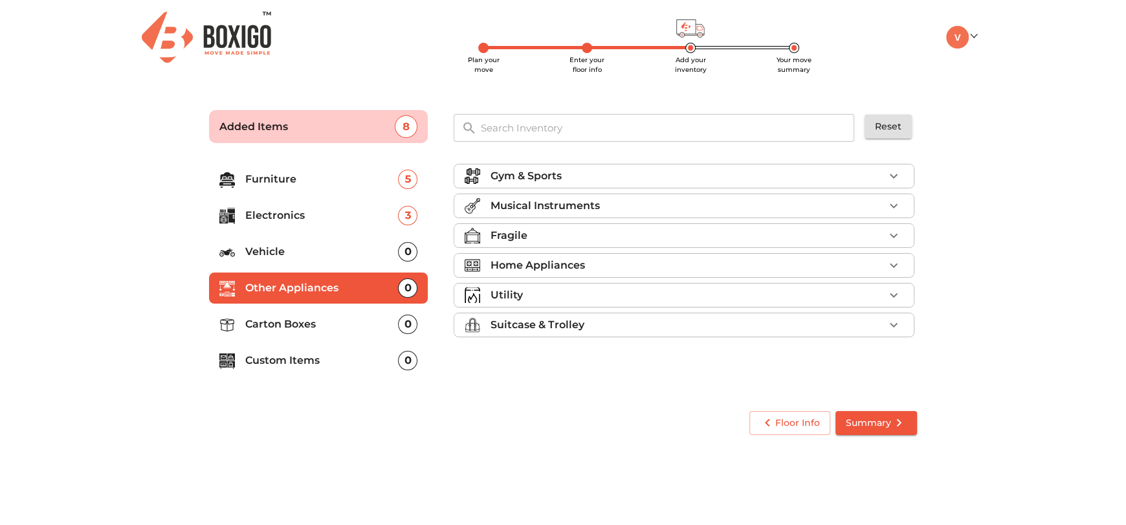
click at [536, 170] on p "Gym & Sports" at bounding box center [525, 176] width 71 height 16
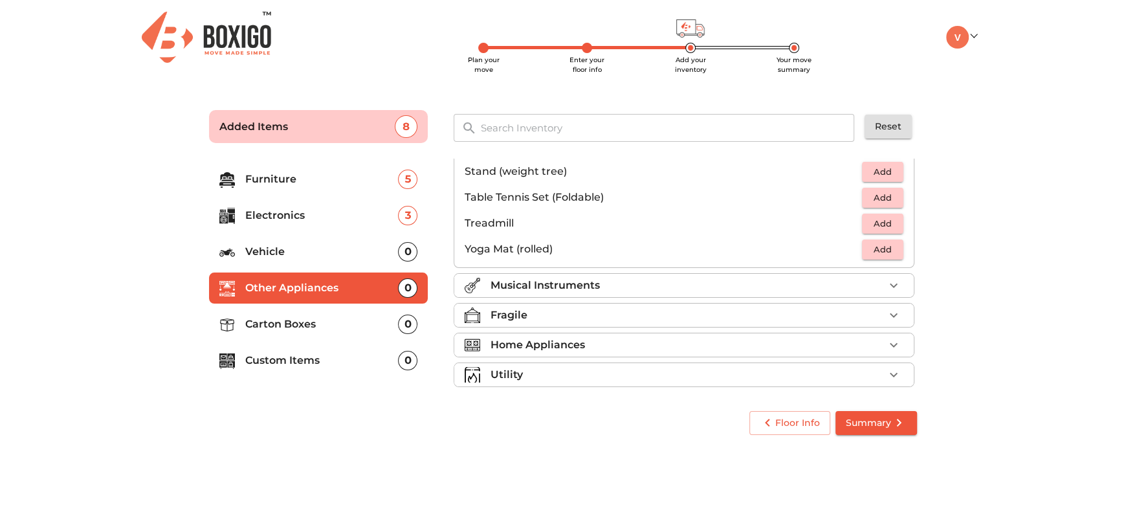
scroll to position [431, 0]
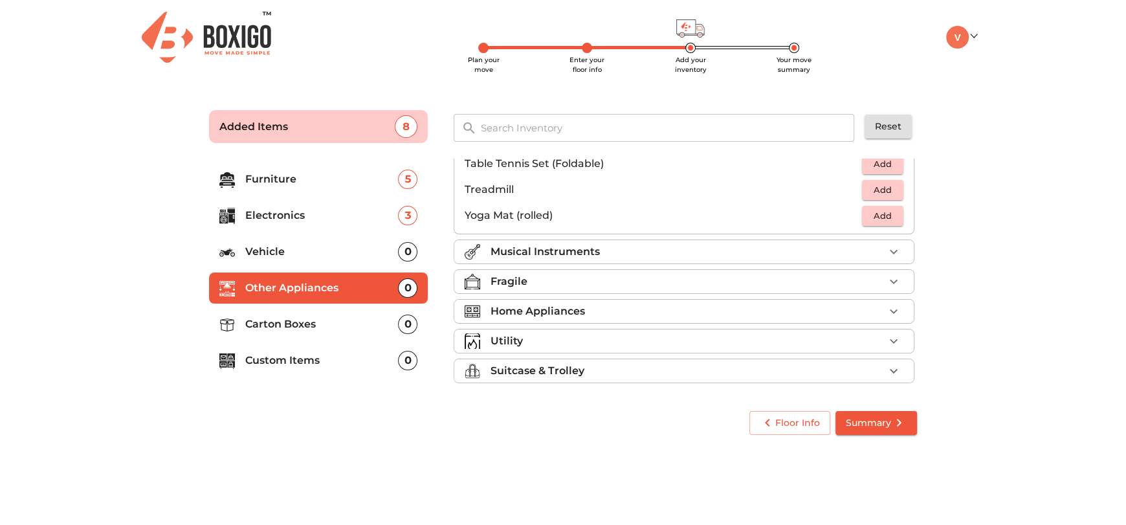
click at [551, 279] on div "Fragile" at bounding box center [686, 282] width 393 height 16
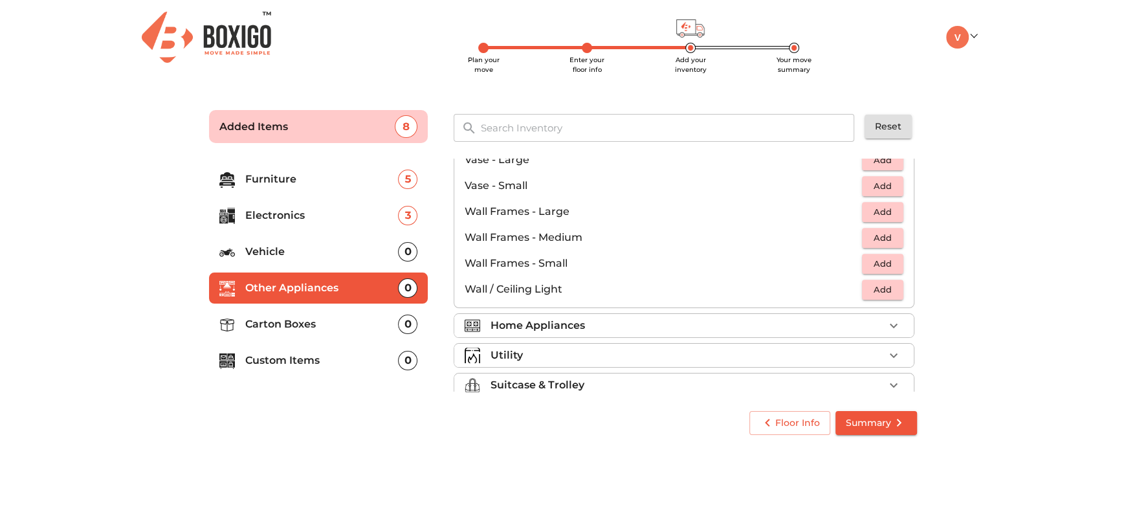
scroll to position [870, 0]
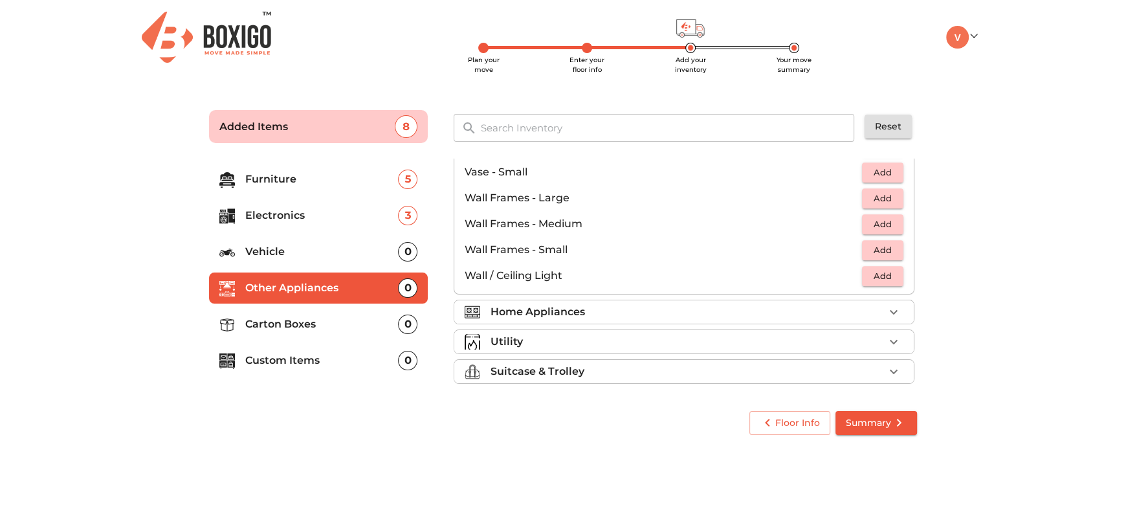
click at [530, 308] on p "Home Appliances" at bounding box center [537, 312] width 94 height 16
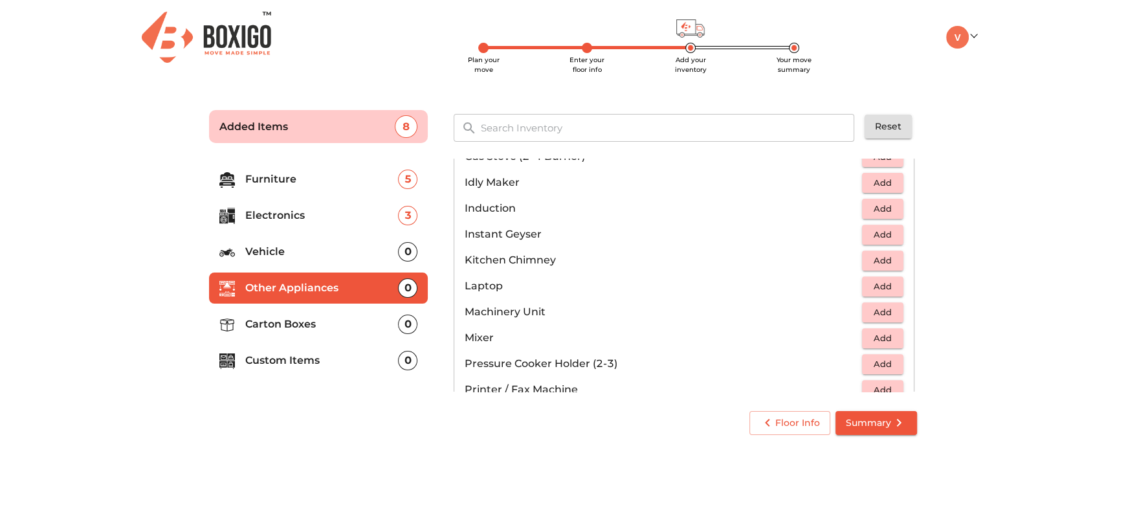
scroll to position [578, 0]
click at [884, 213] on span "Add" at bounding box center [882, 209] width 28 height 15
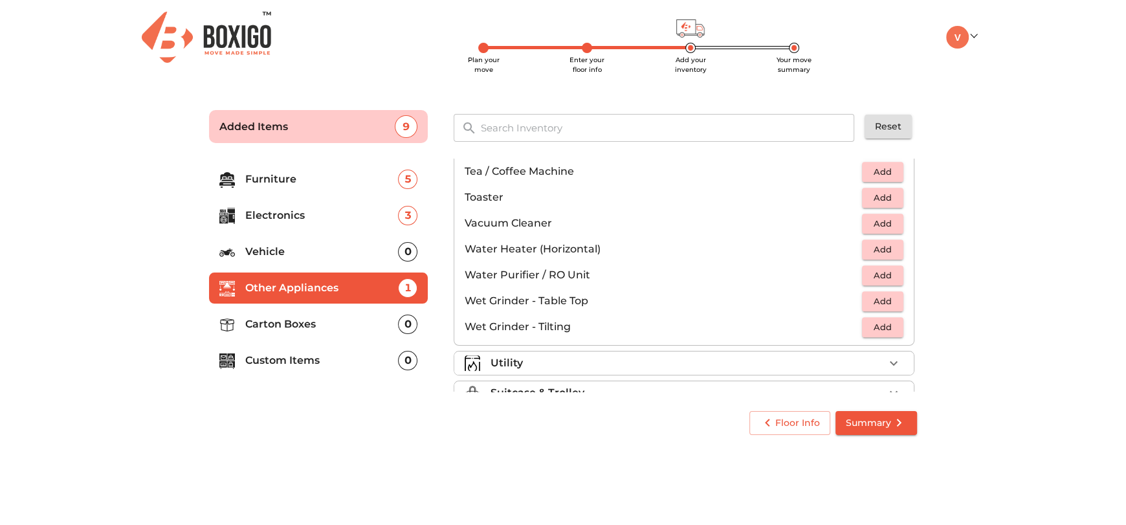
scroll to position [896, 0]
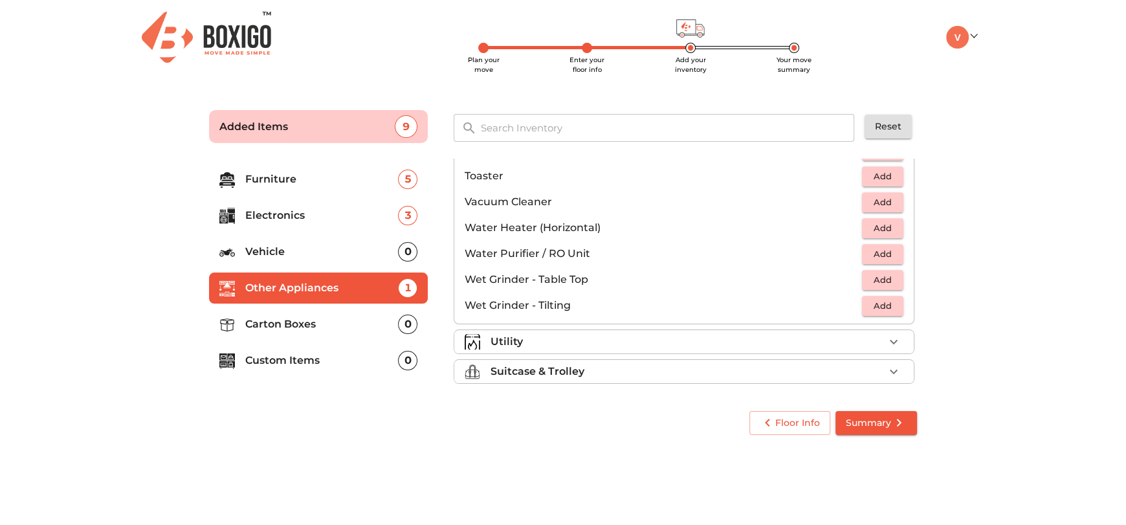
click at [557, 343] on div "Utility" at bounding box center [686, 342] width 393 height 16
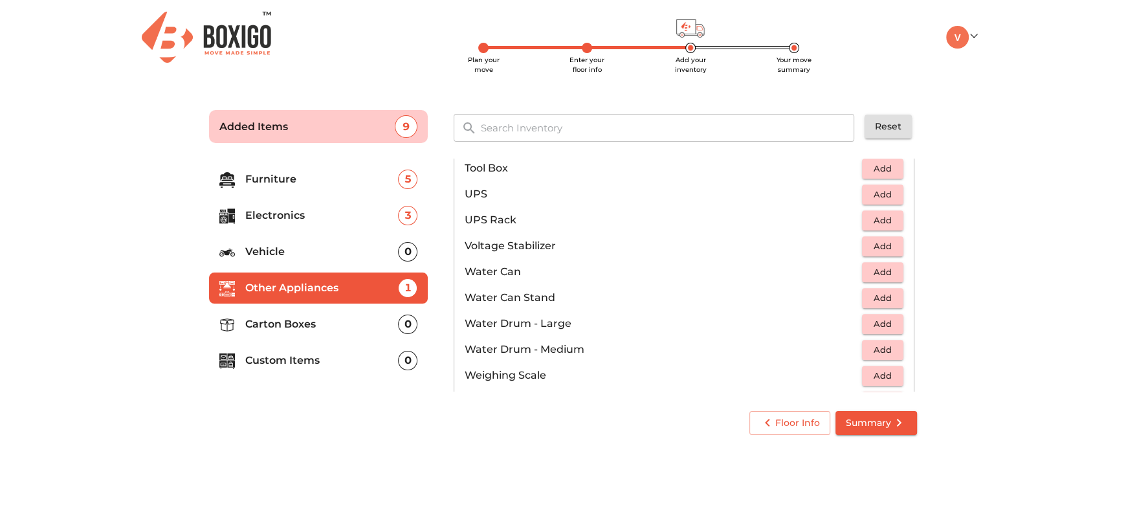
scroll to position [974, 0]
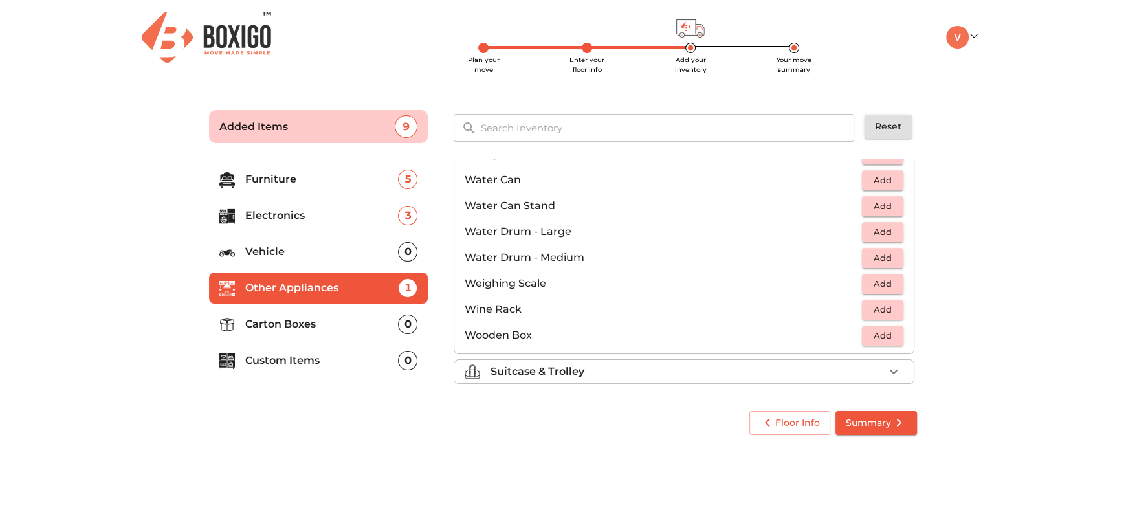
click at [548, 374] on p "Suitcase & Trolley" at bounding box center [537, 372] width 94 height 16
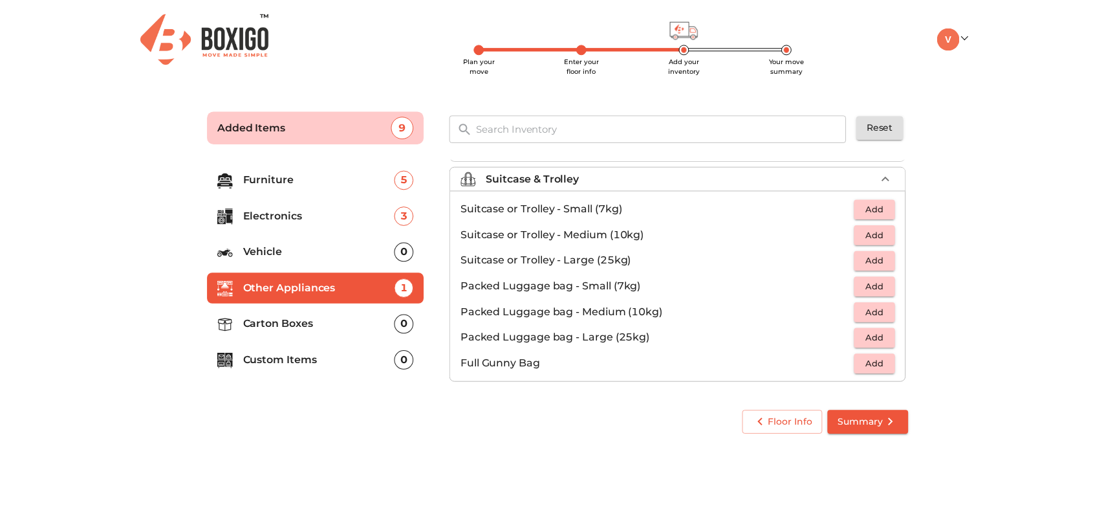
scroll to position [146, 0]
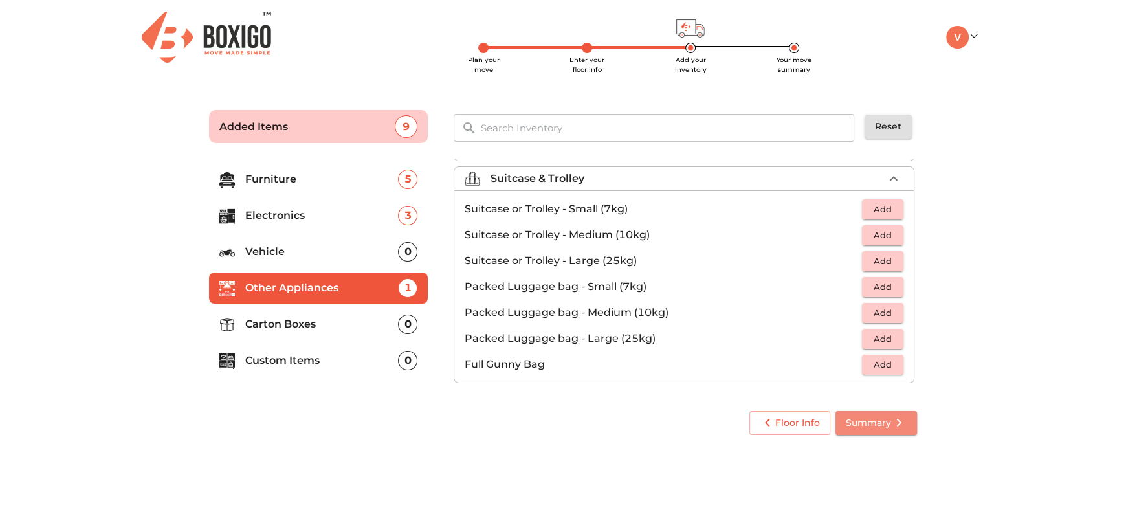
click at [874, 426] on span "Summary" at bounding box center [876, 423] width 61 height 16
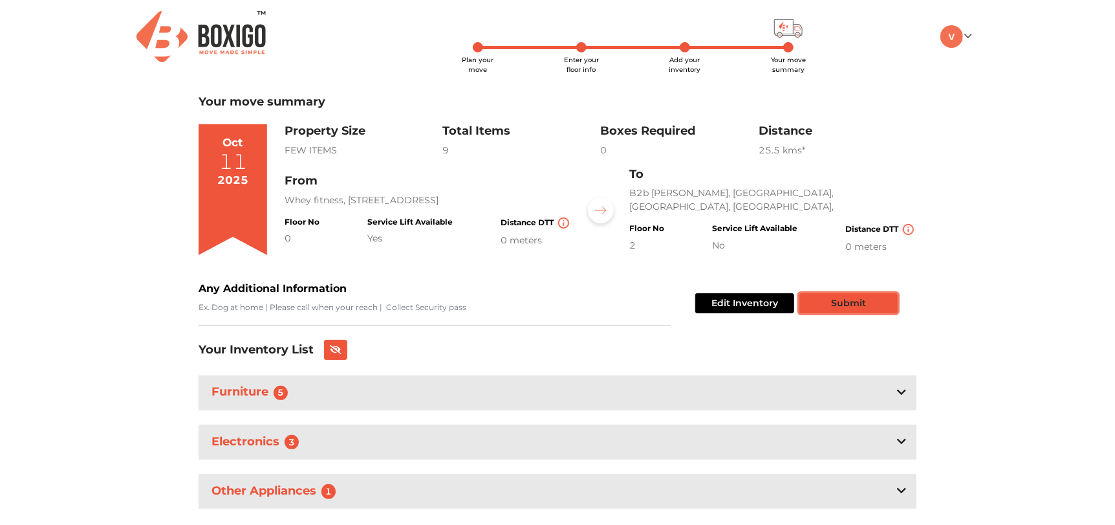
click at [828, 296] on button "Submit" at bounding box center [849, 303] width 98 height 20
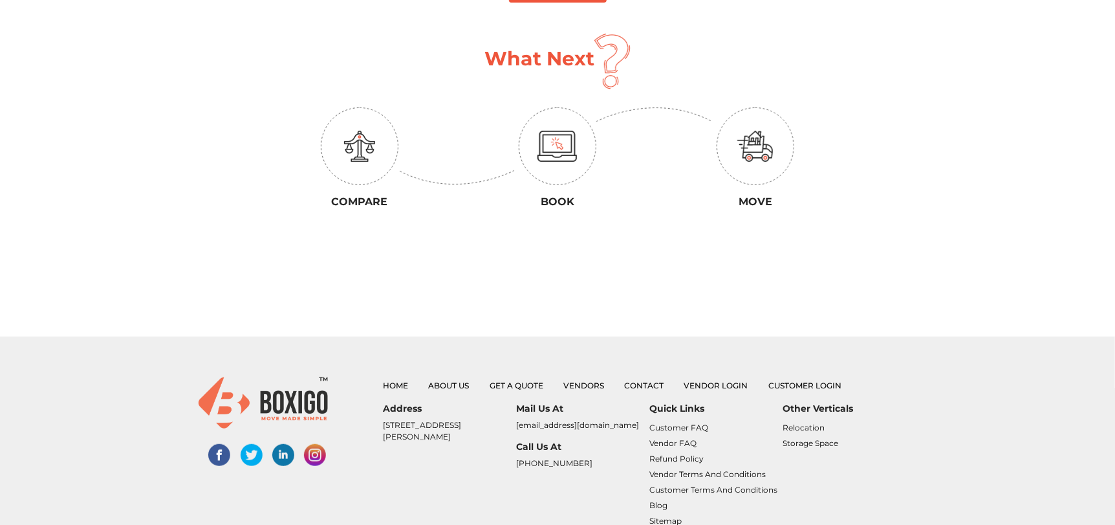
scroll to position [272, 0]
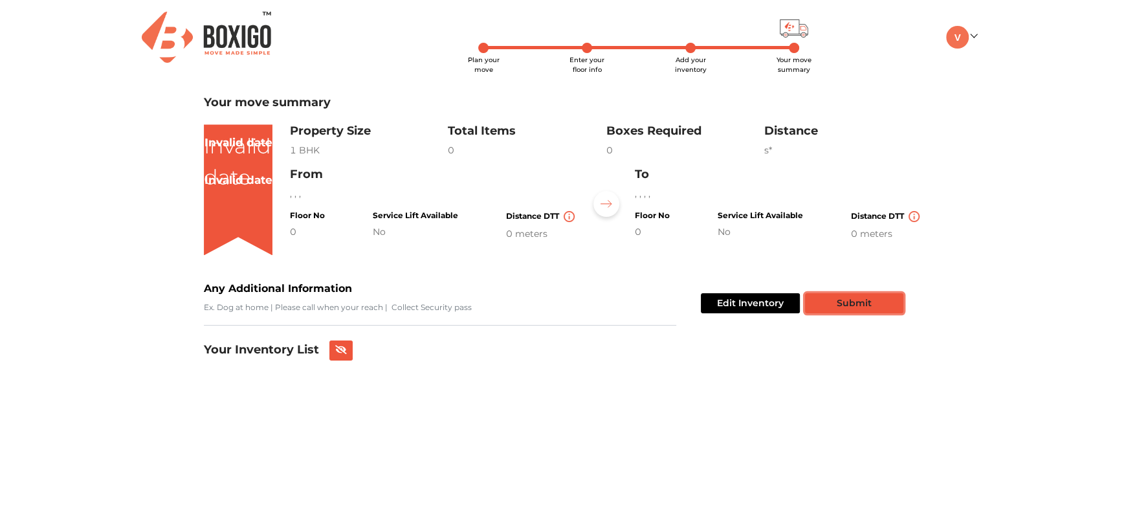
click at [841, 300] on button "Submit" at bounding box center [854, 303] width 98 height 20
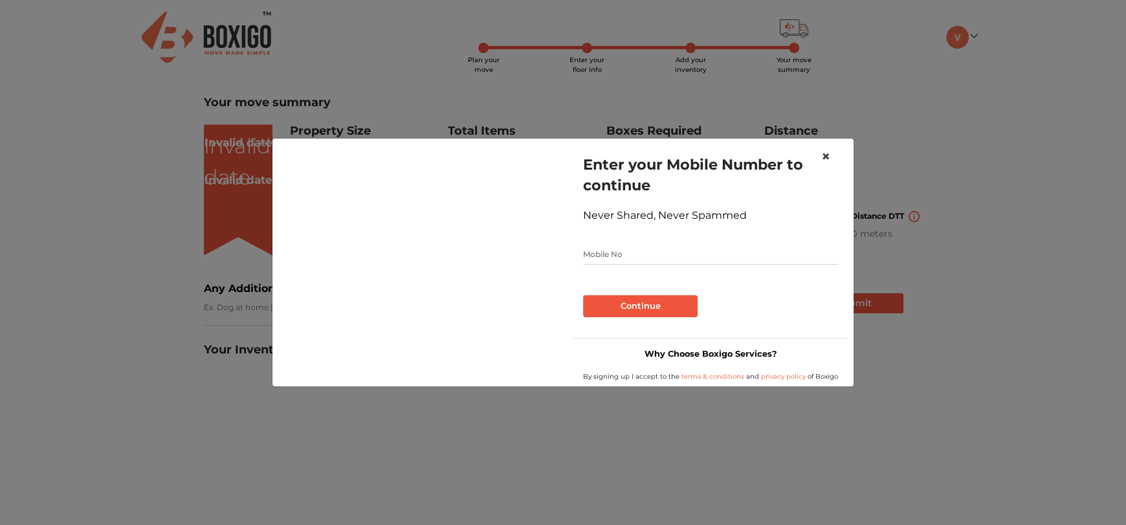
click at [824, 157] on span "×" at bounding box center [825, 156] width 9 height 19
